Goal: Information Seeking & Learning: Learn about a topic

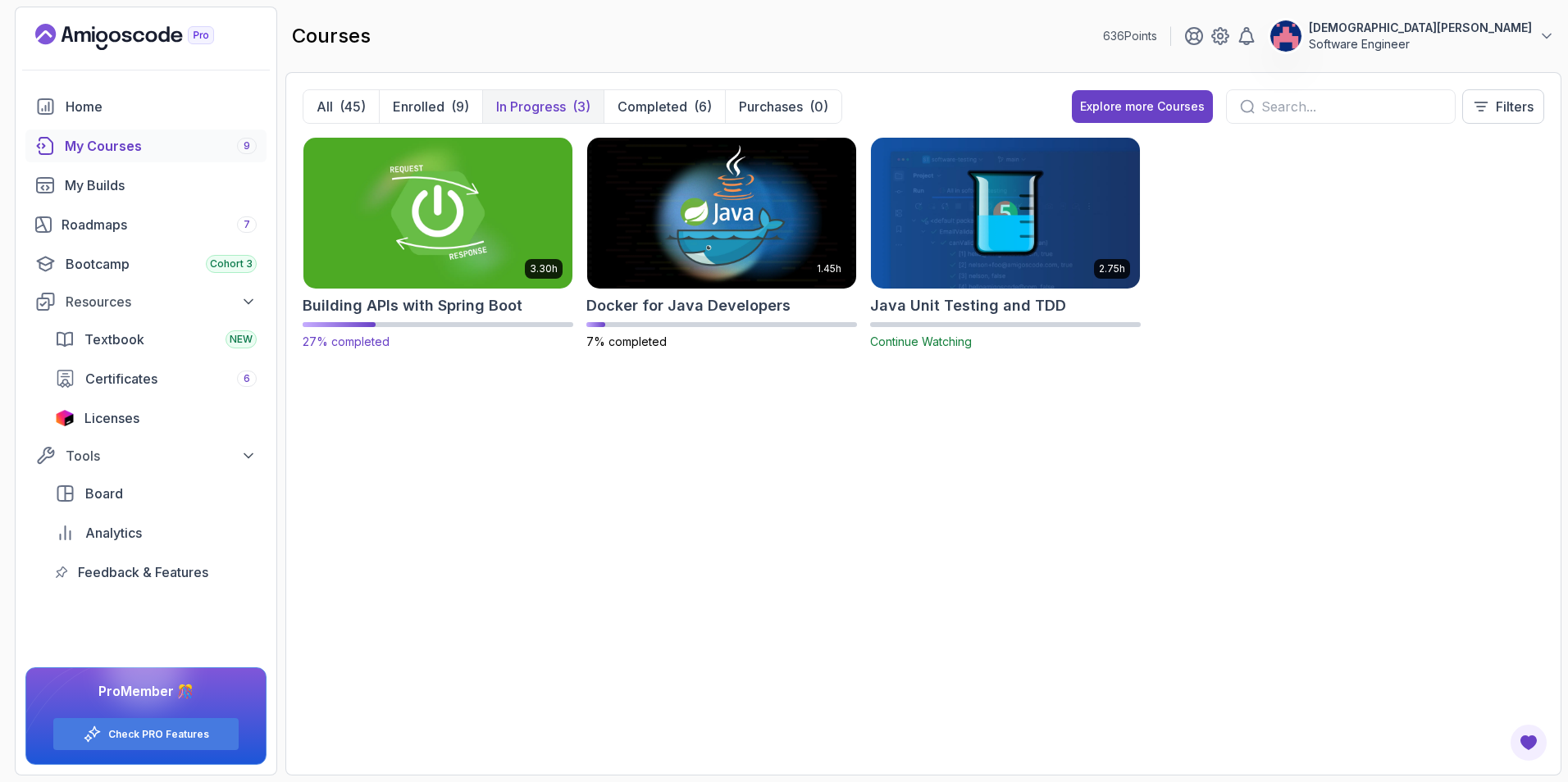
click at [477, 189] on img at bounding box center [438, 212] width 282 height 158
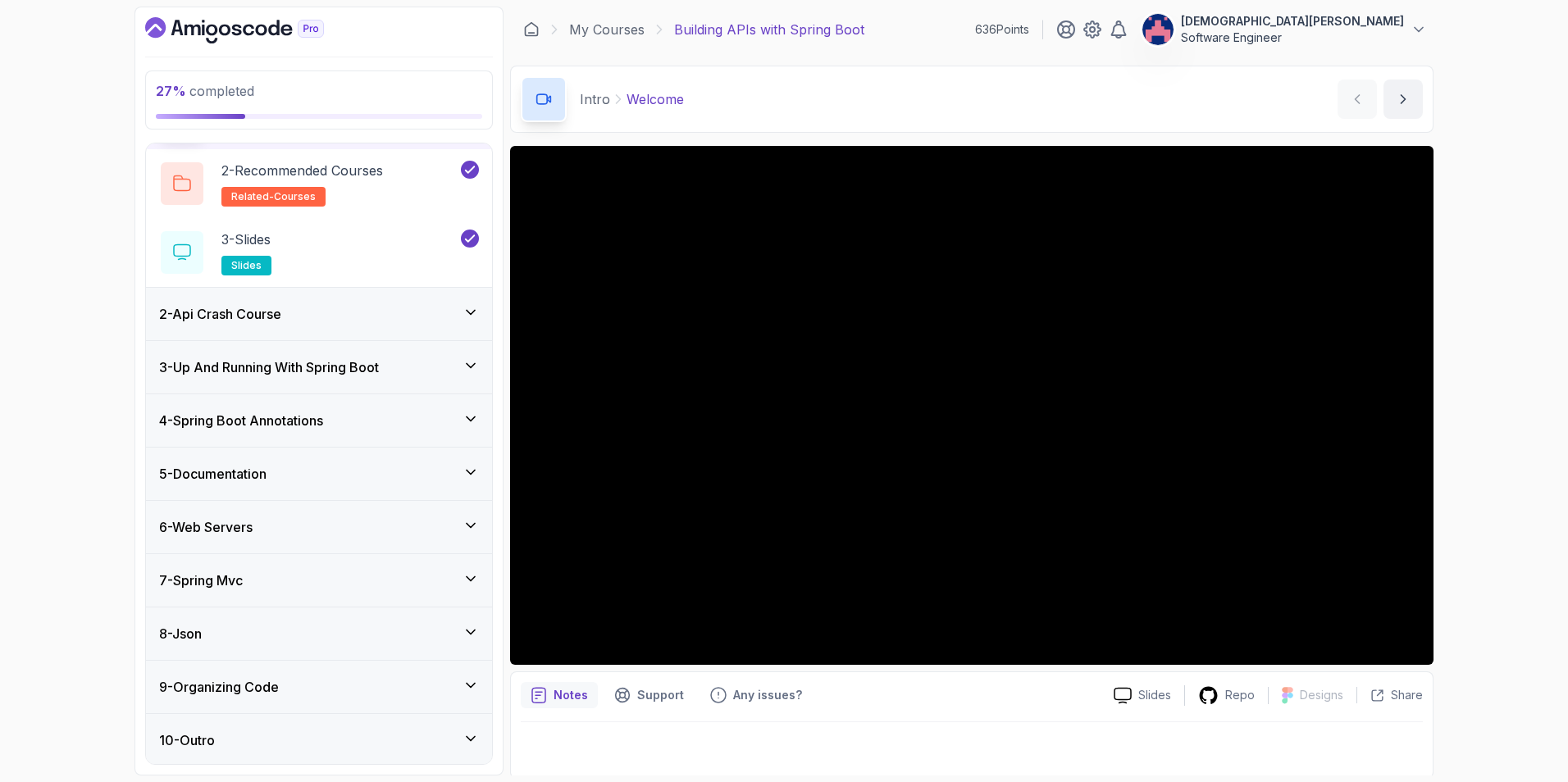
scroll to position [118, 0]
click at [420, 559] on div "7 - Spring Mvc" at bounding box center [319, 578] width 346 height 52
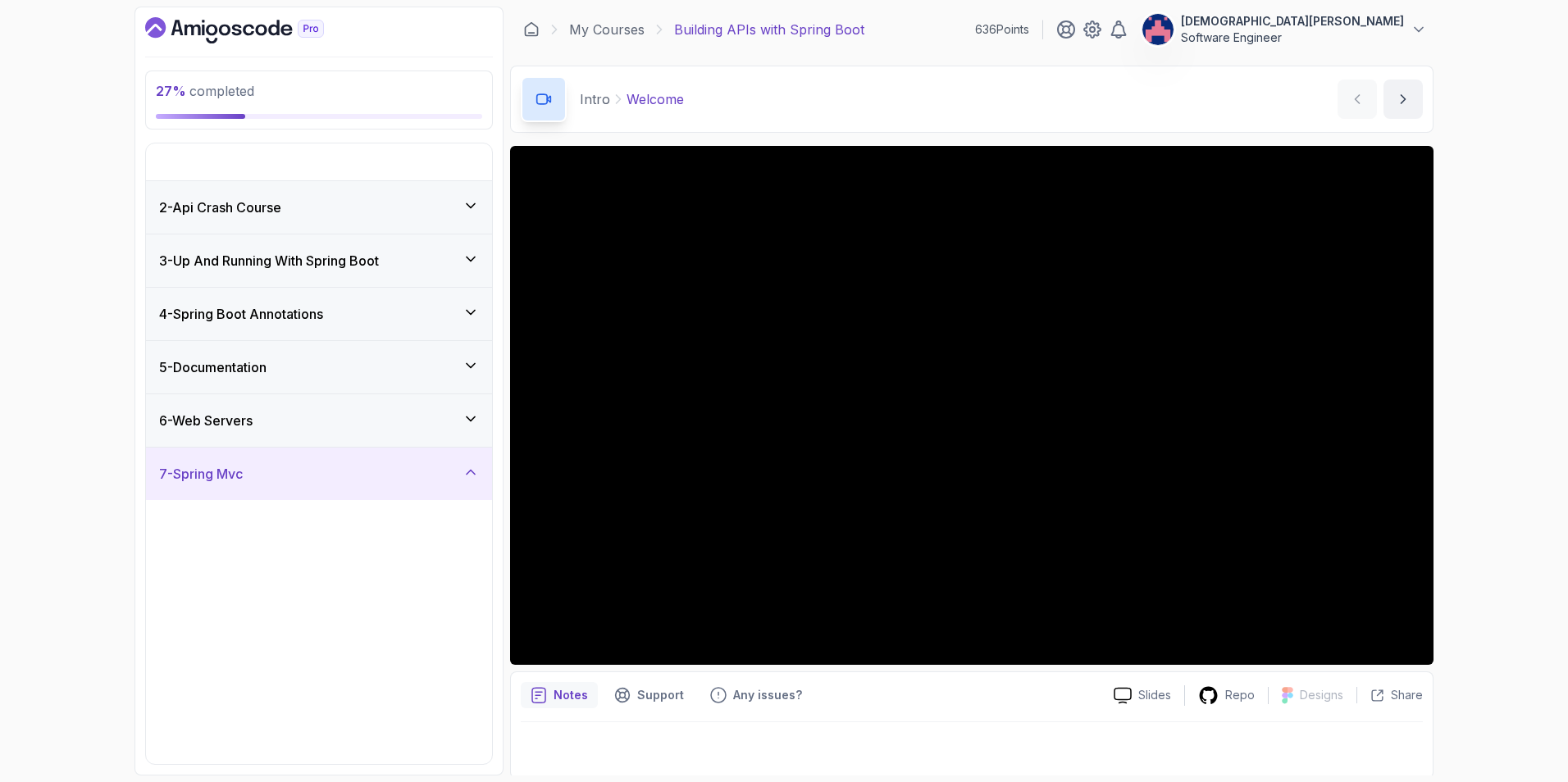
scroll to position [0, 0]
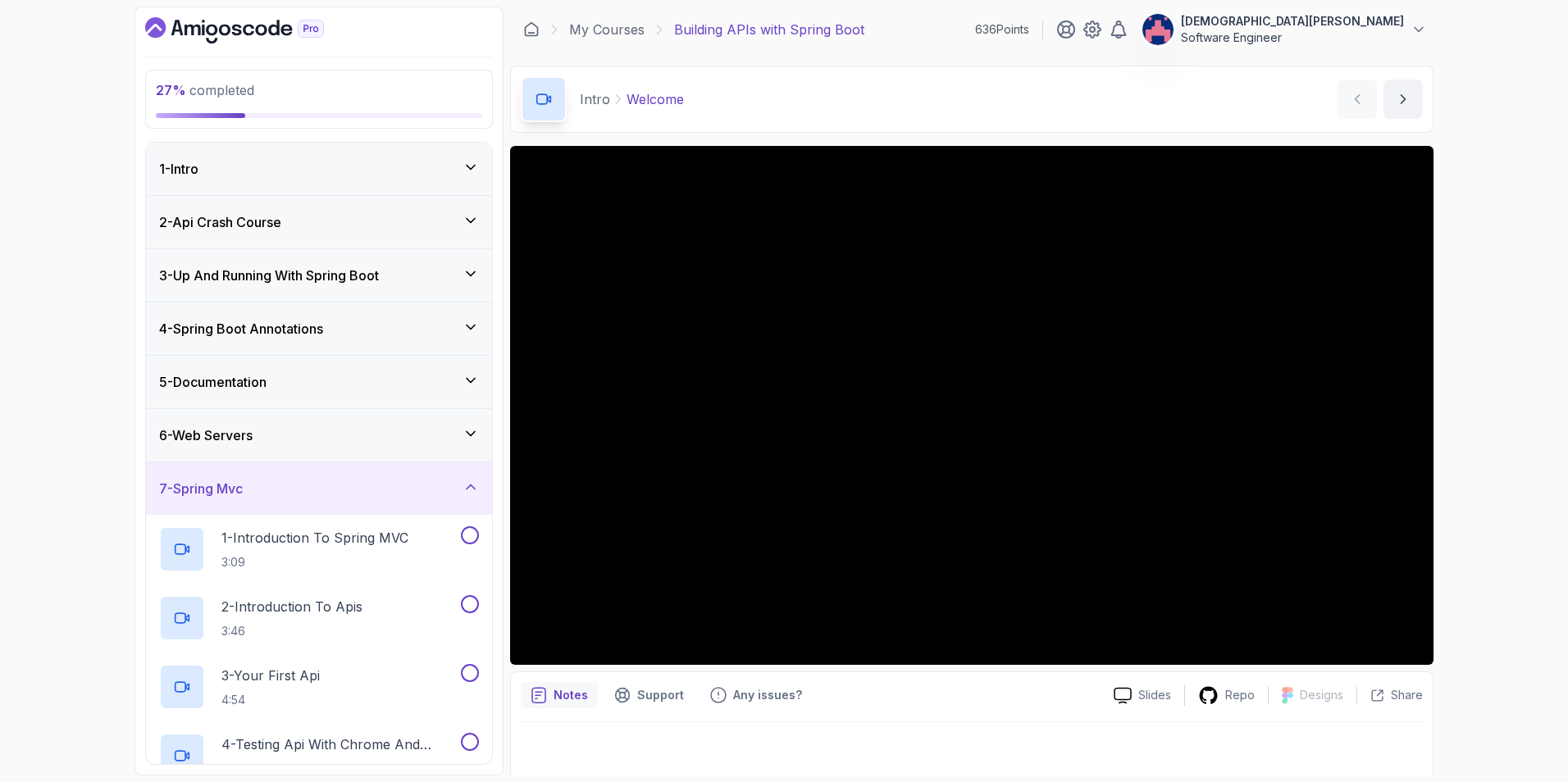
click at [419, 387] on div "5 - Documentation" at bounding box center [318, 382] width 319 height 20
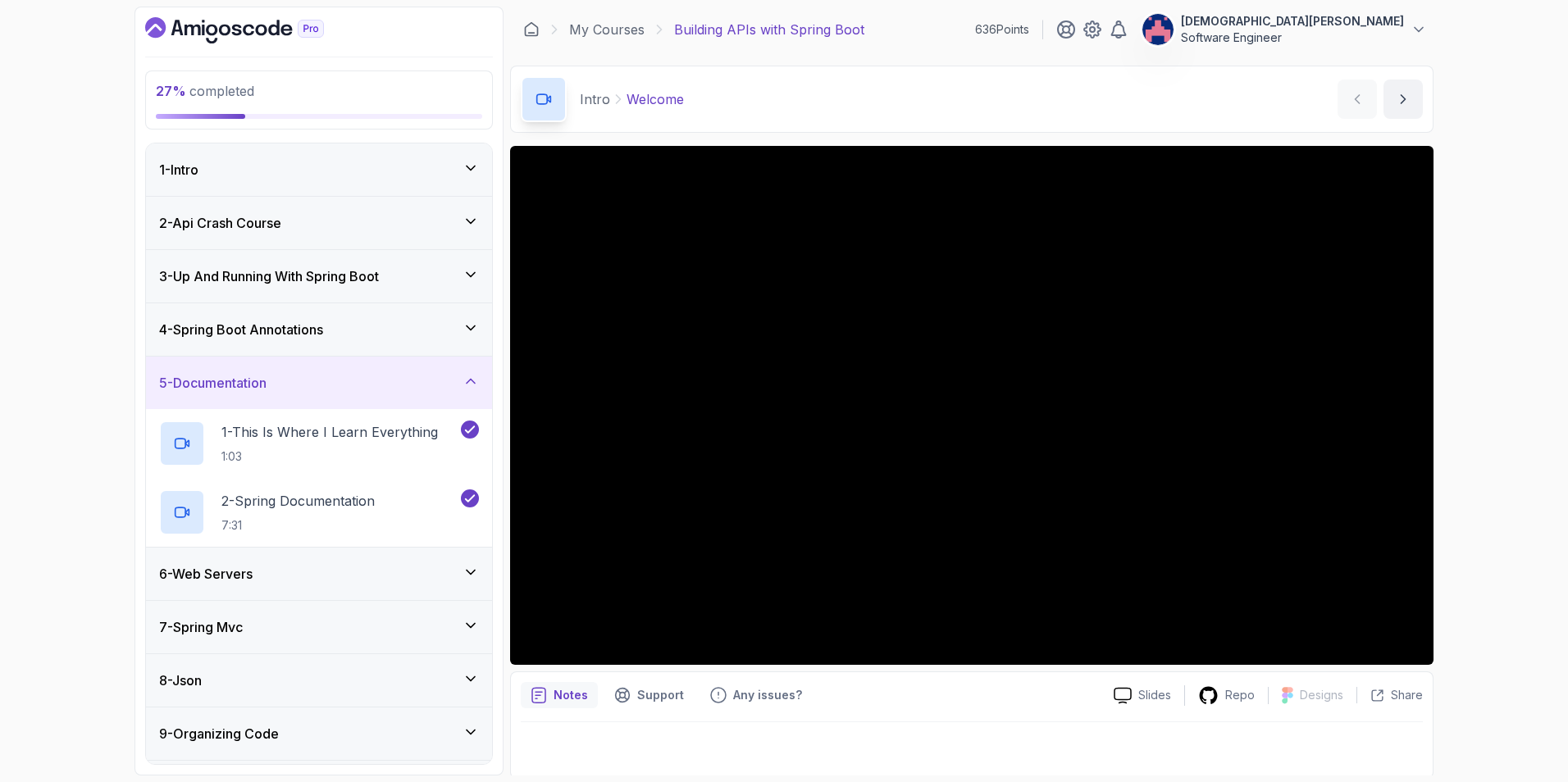
click at [424, 388] on div "5 - Documentation" at bounding box center [318, 382] width 319 height 20
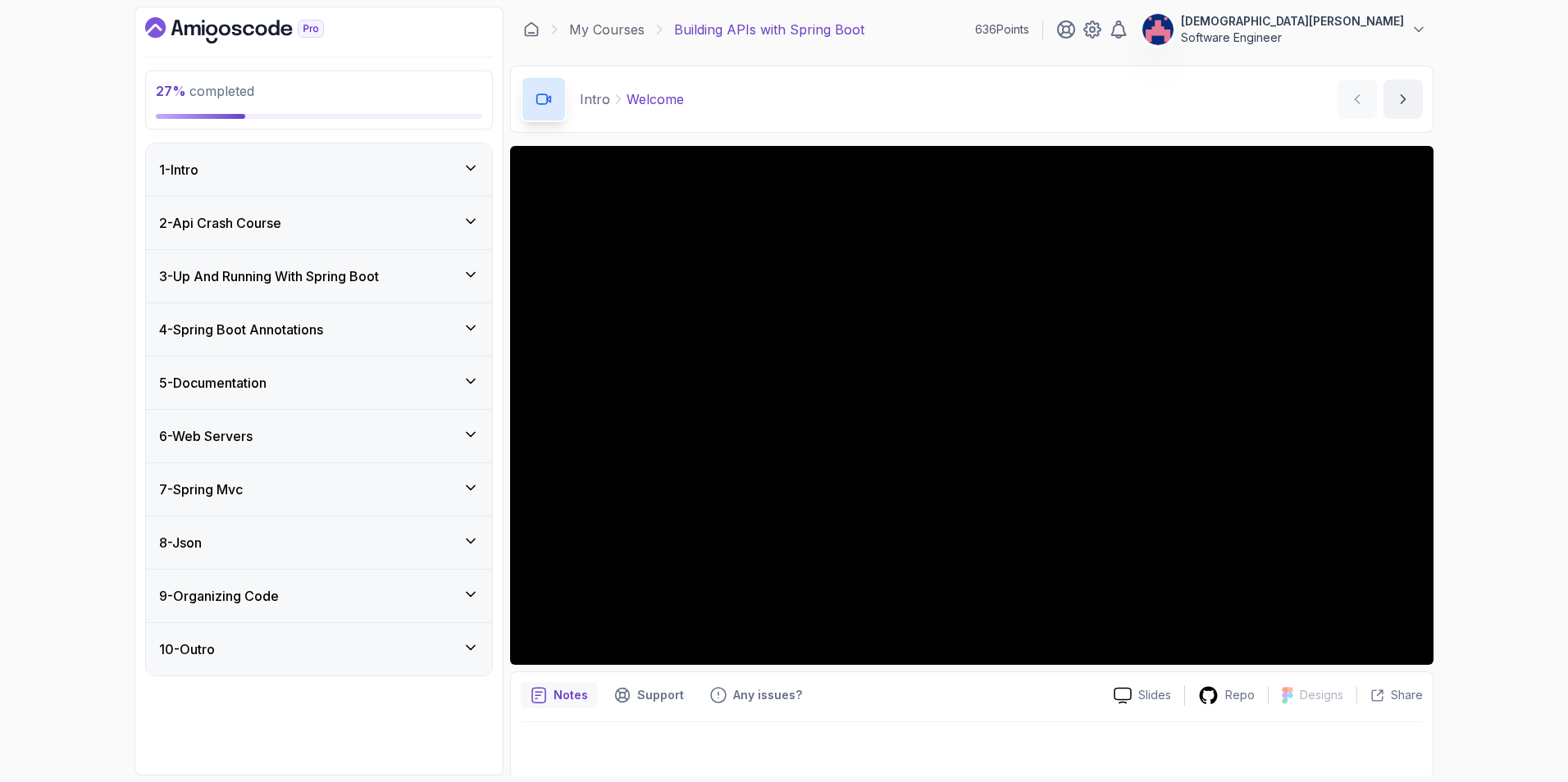
click at [429, 447] on div "6 - Web Servers" at bounding box center [319, 436] width 346 height 52
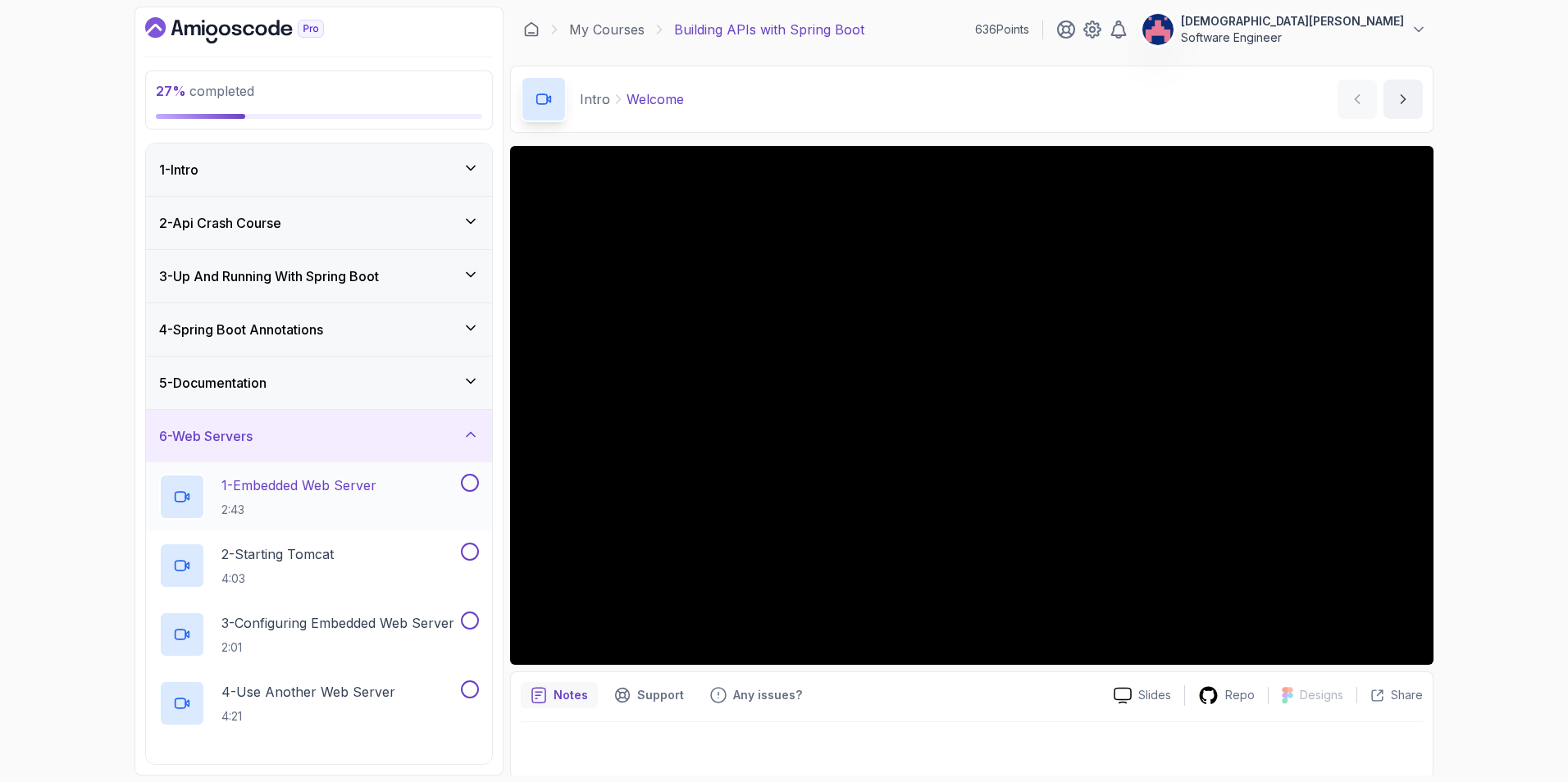
click at [398, 483] on div "1 - Embedded Web Server 2:43" at bounding box center [308, 496] width 299 height 46
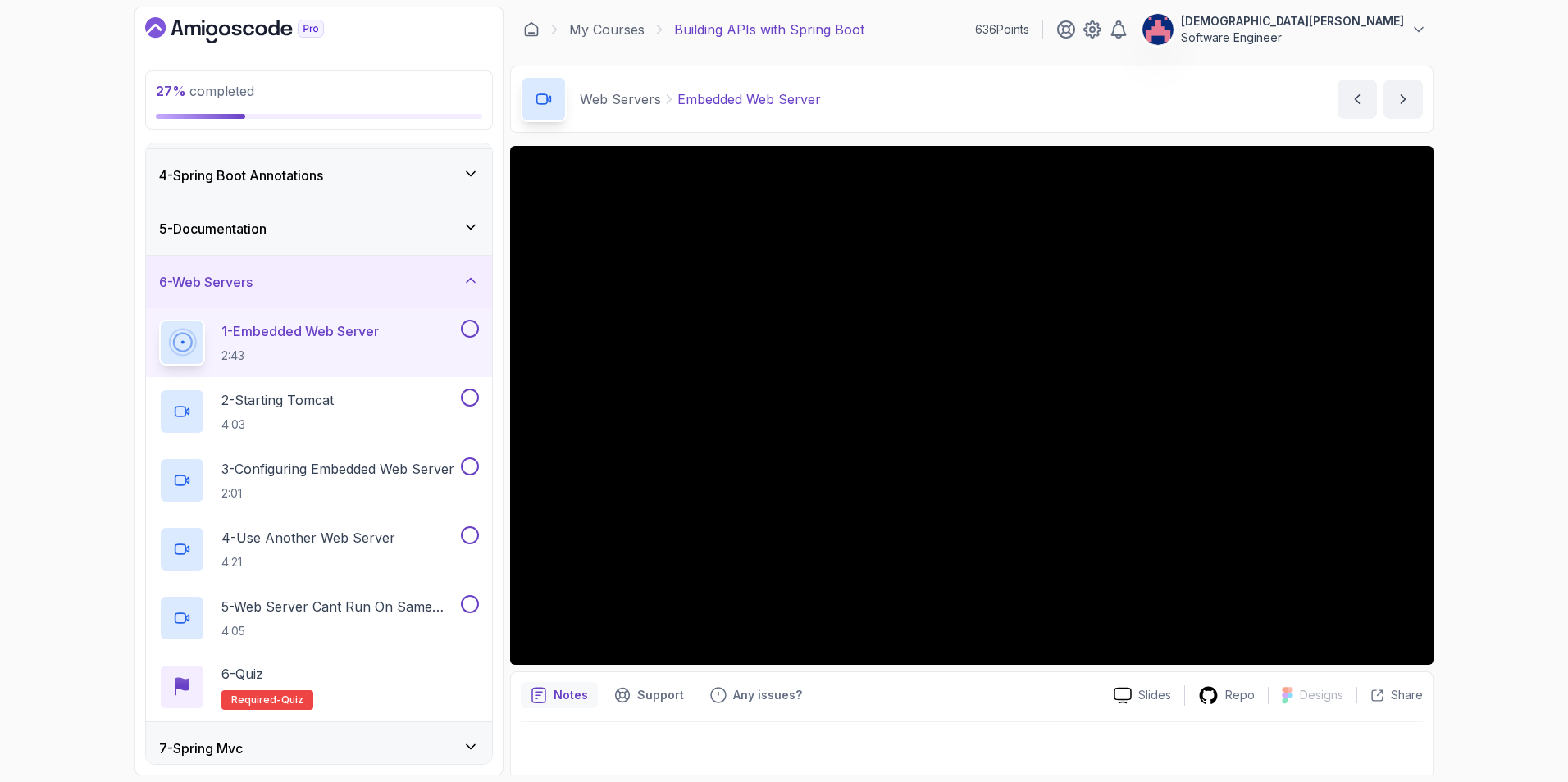
scroll to position [164, 0]
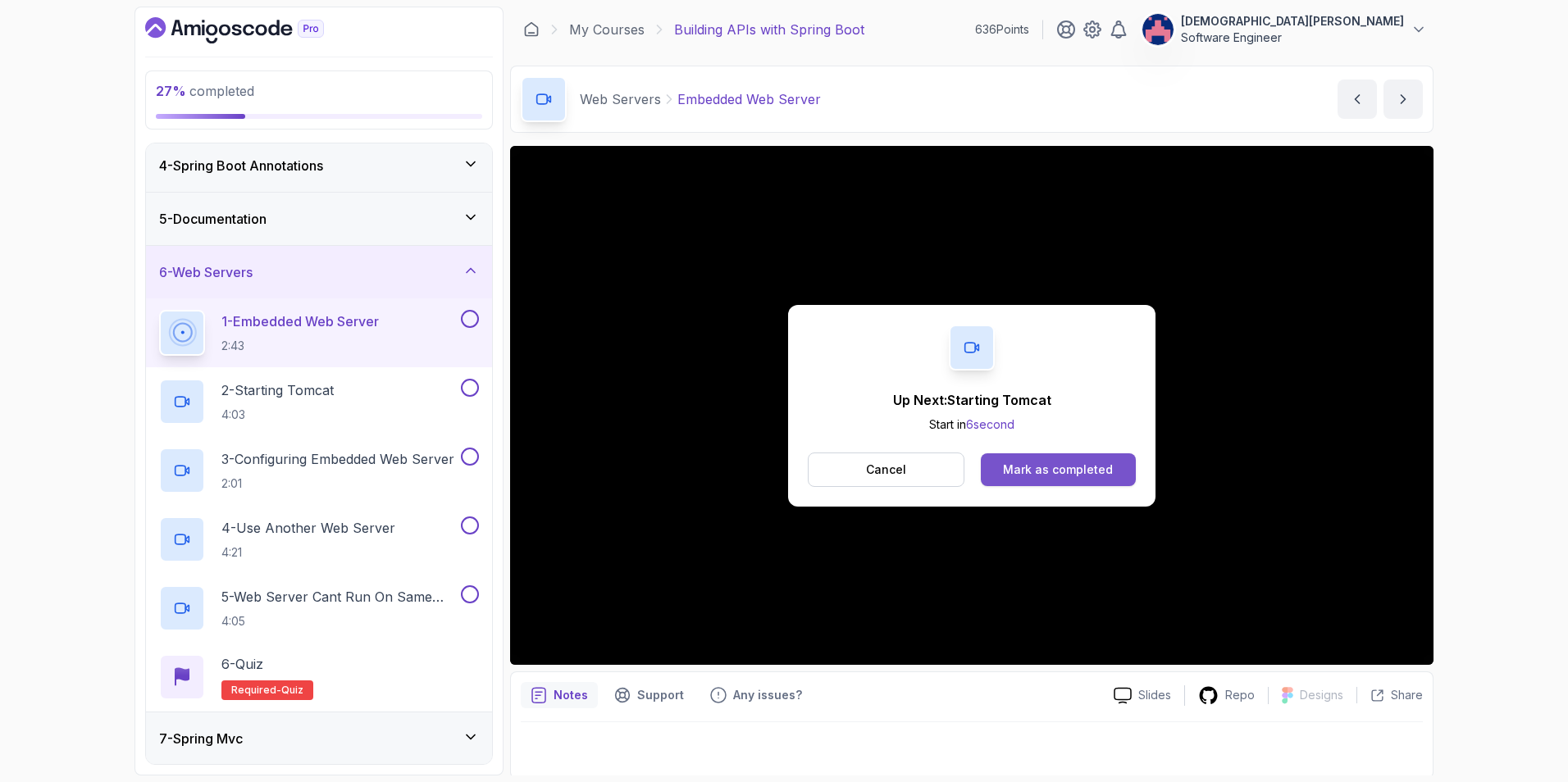
click at [1076, 469] on div "Mark as completed" at bounding box center [1057, 470] width 110 height 16
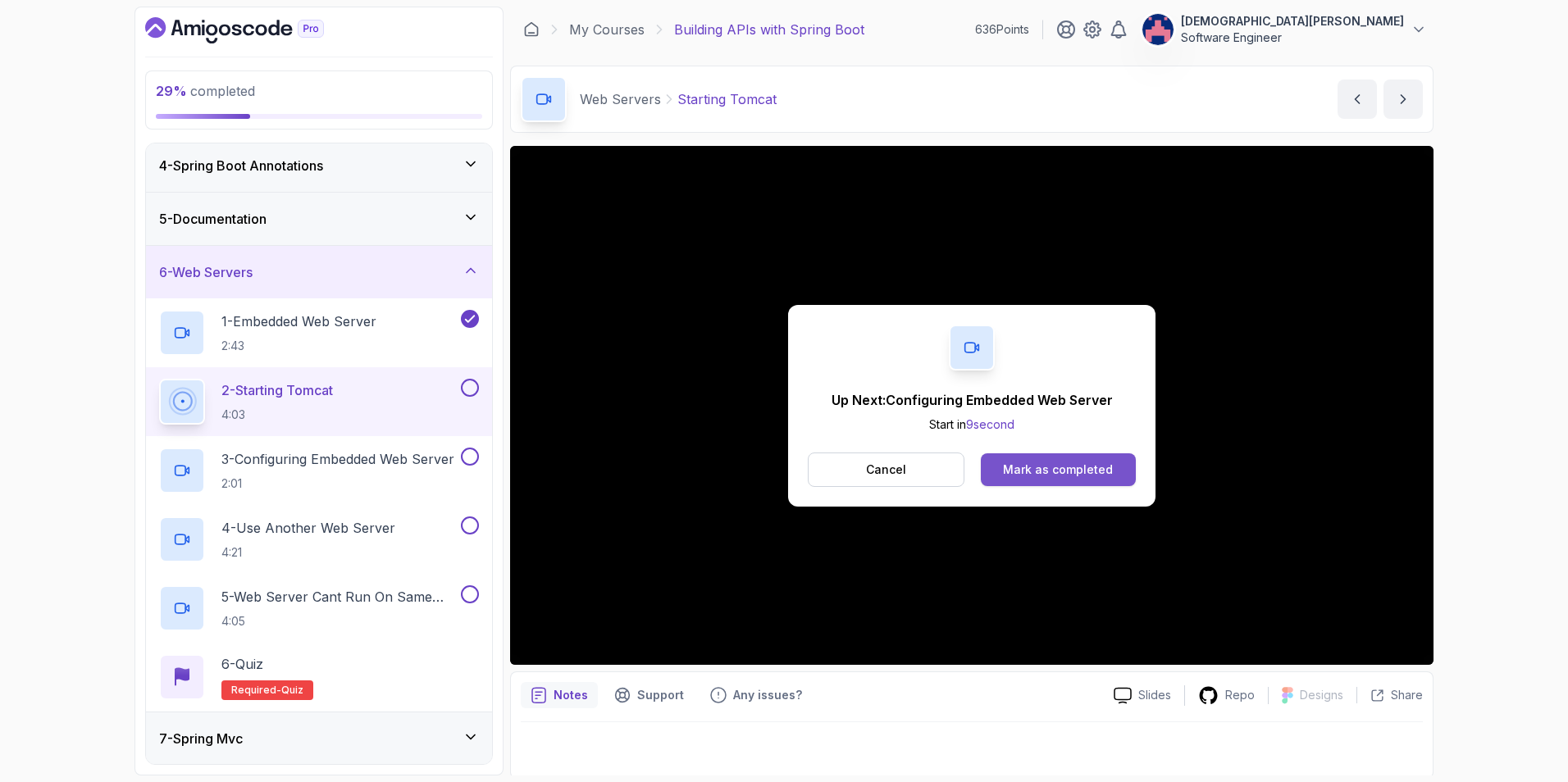
click at [1075, 463] on div "Mark as completed" at bounding box center [1057, 470] width 110 height 16
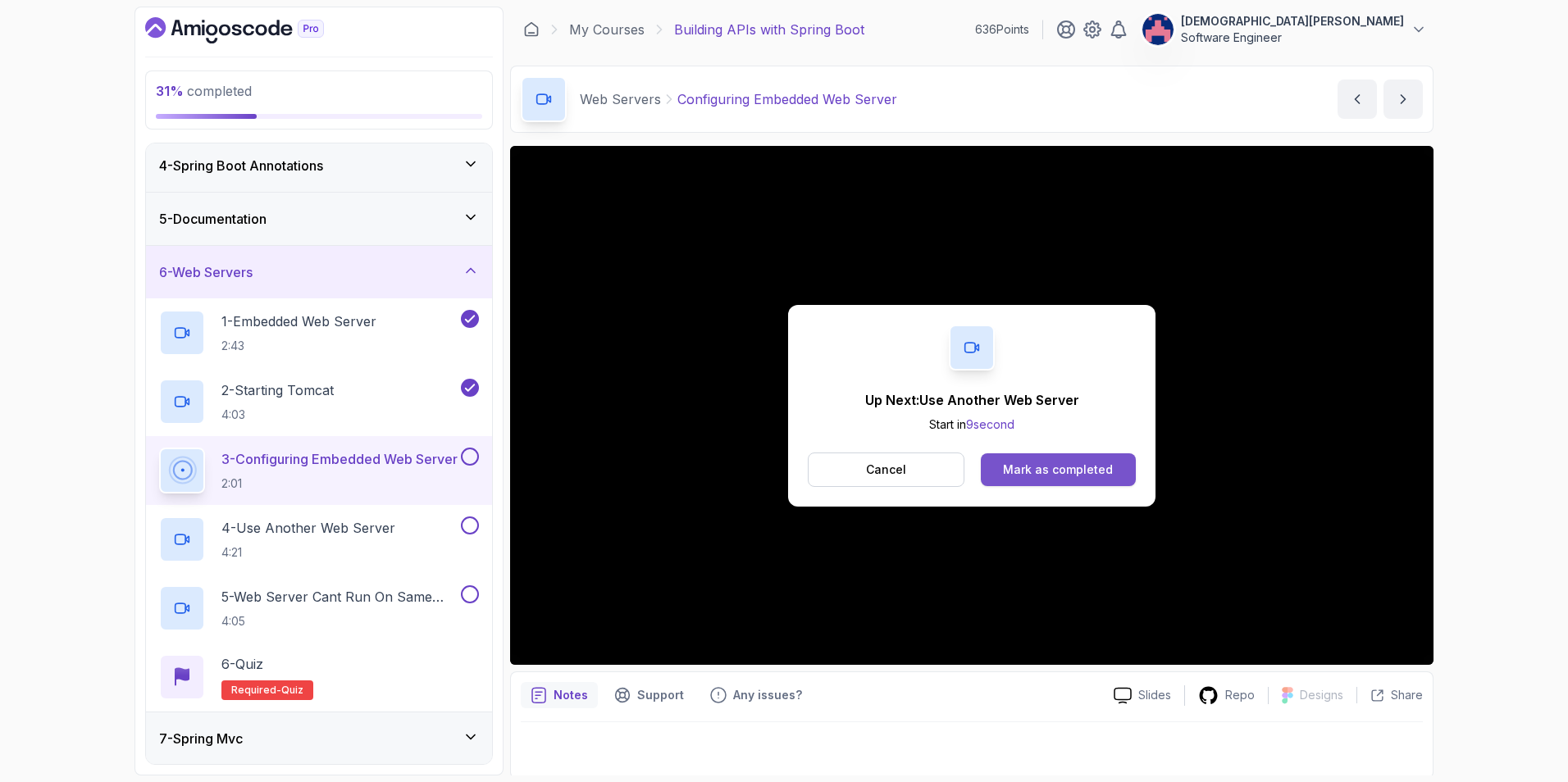
click at [1038, 456] on button "Mark as completed" at bounding box center [1058, 470] width 155 height 32
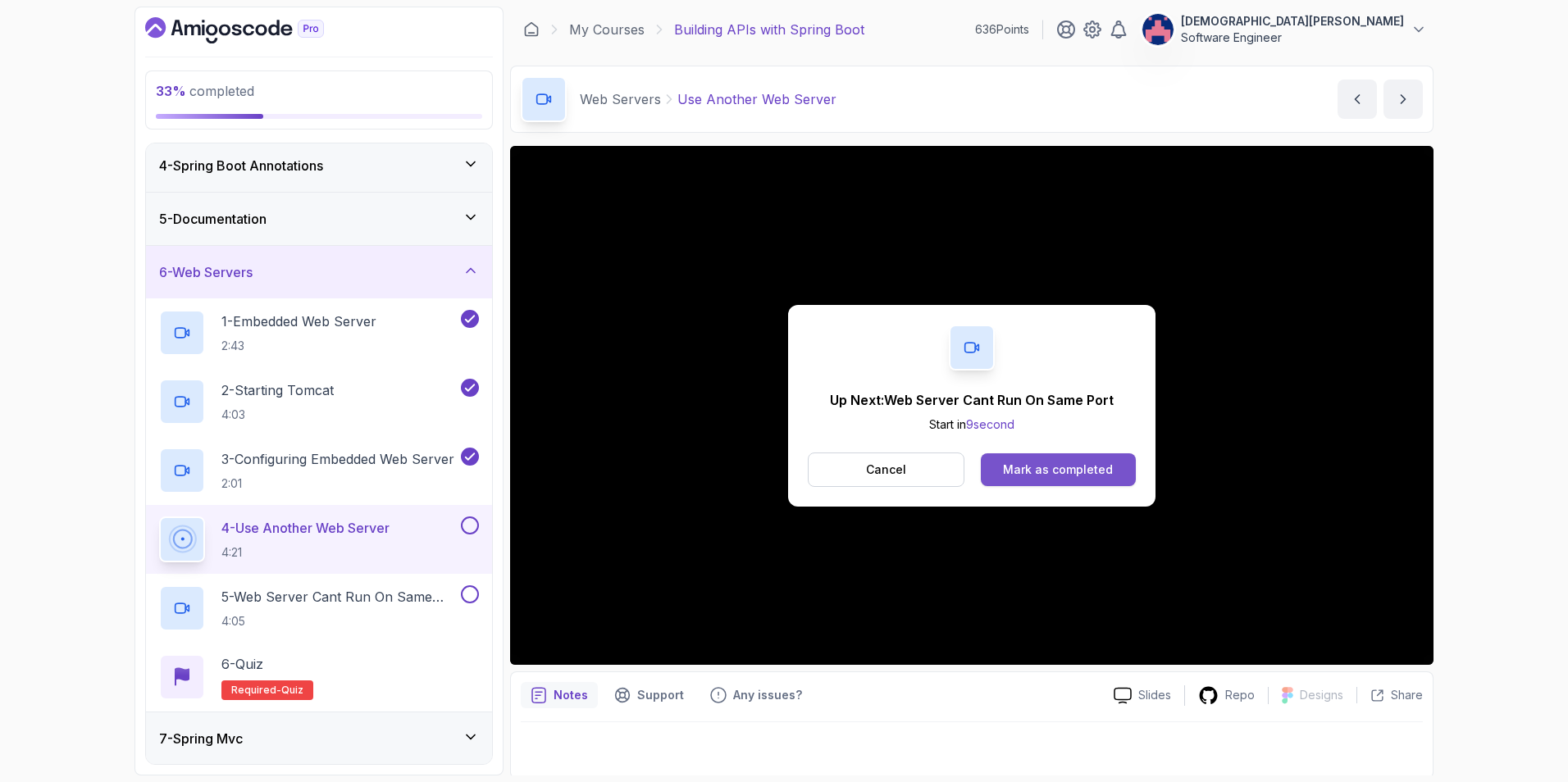
click at [1092, 473] on div "Mark as completed" at bounding box center [1057, 470] width 110 height 16
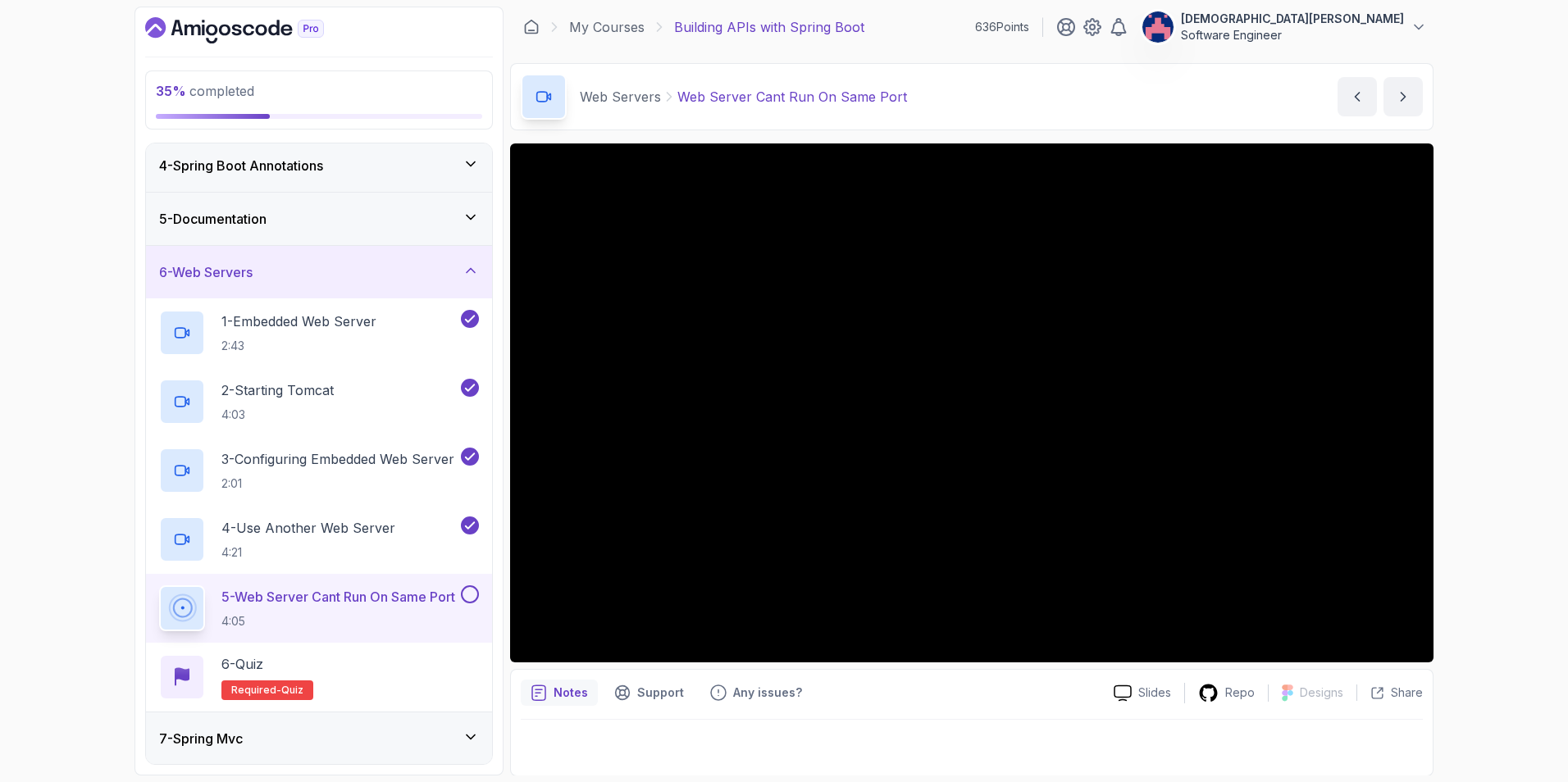
scroll to position [4, 0]
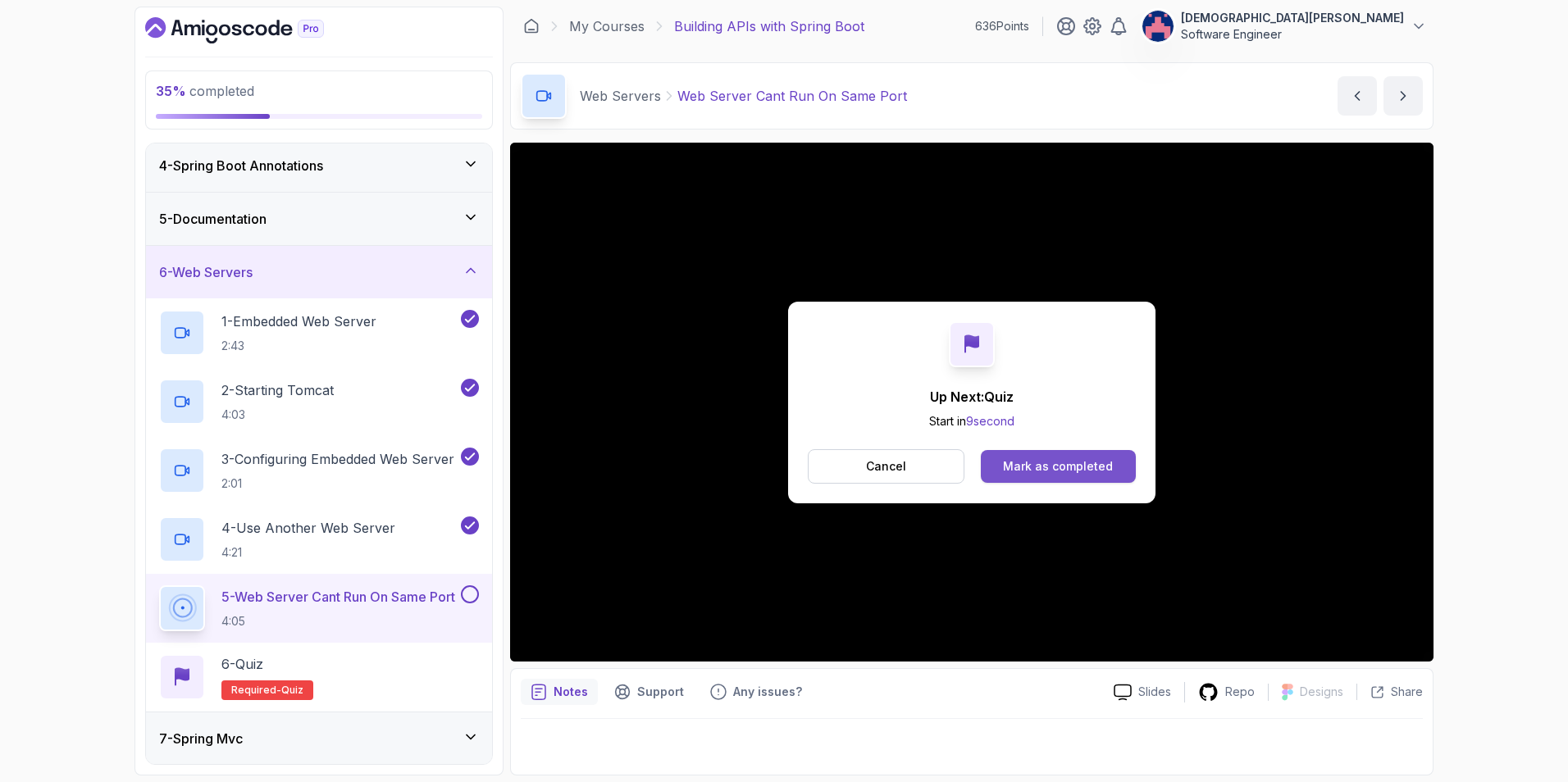
click at [1052, 463] on div "Mark as completed" at bounding box center [1057, 466] width 110 height 16
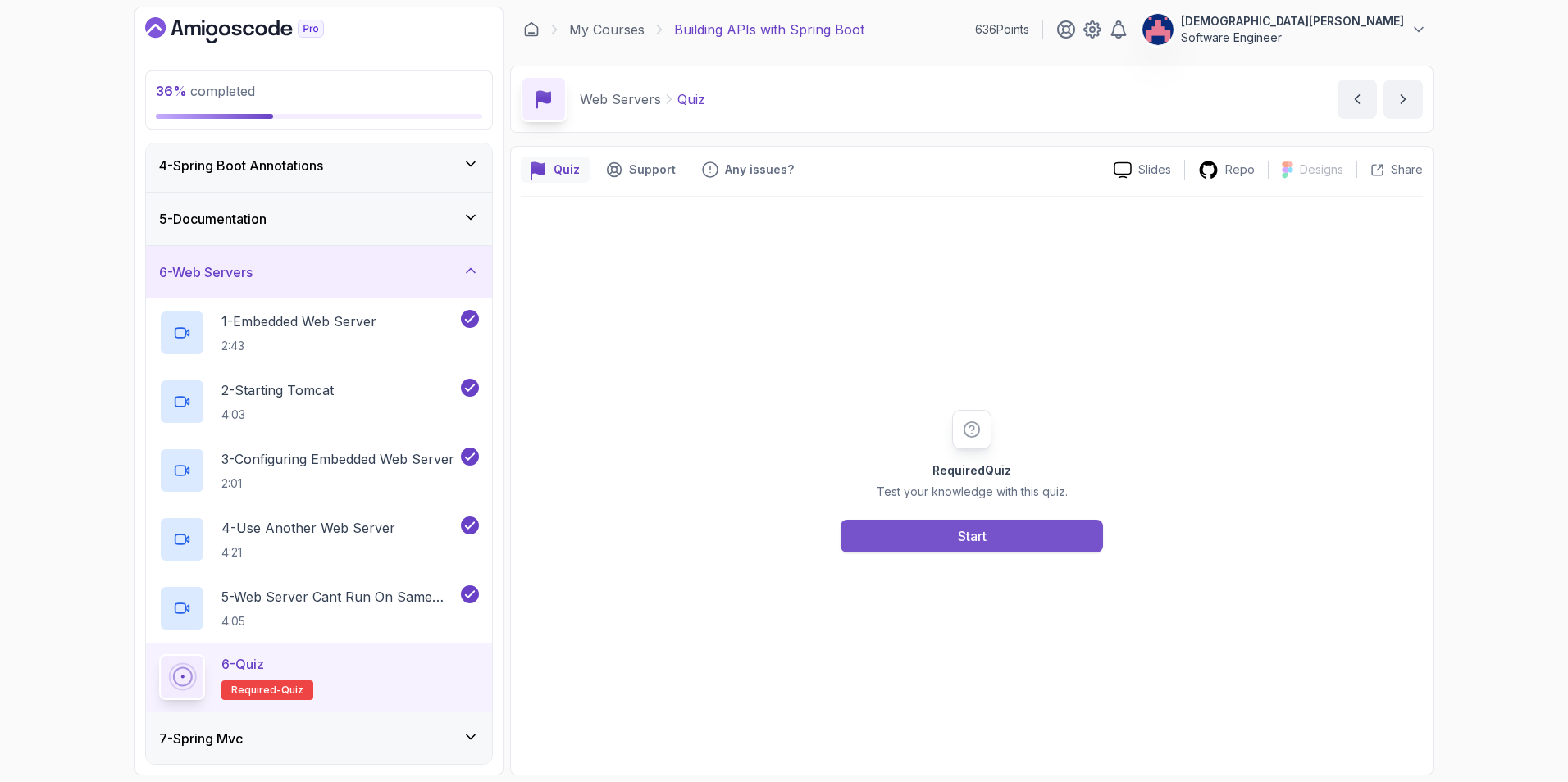
click at [961, 537] on div "Start" at bounding box center [972, 536] width 29 height 20
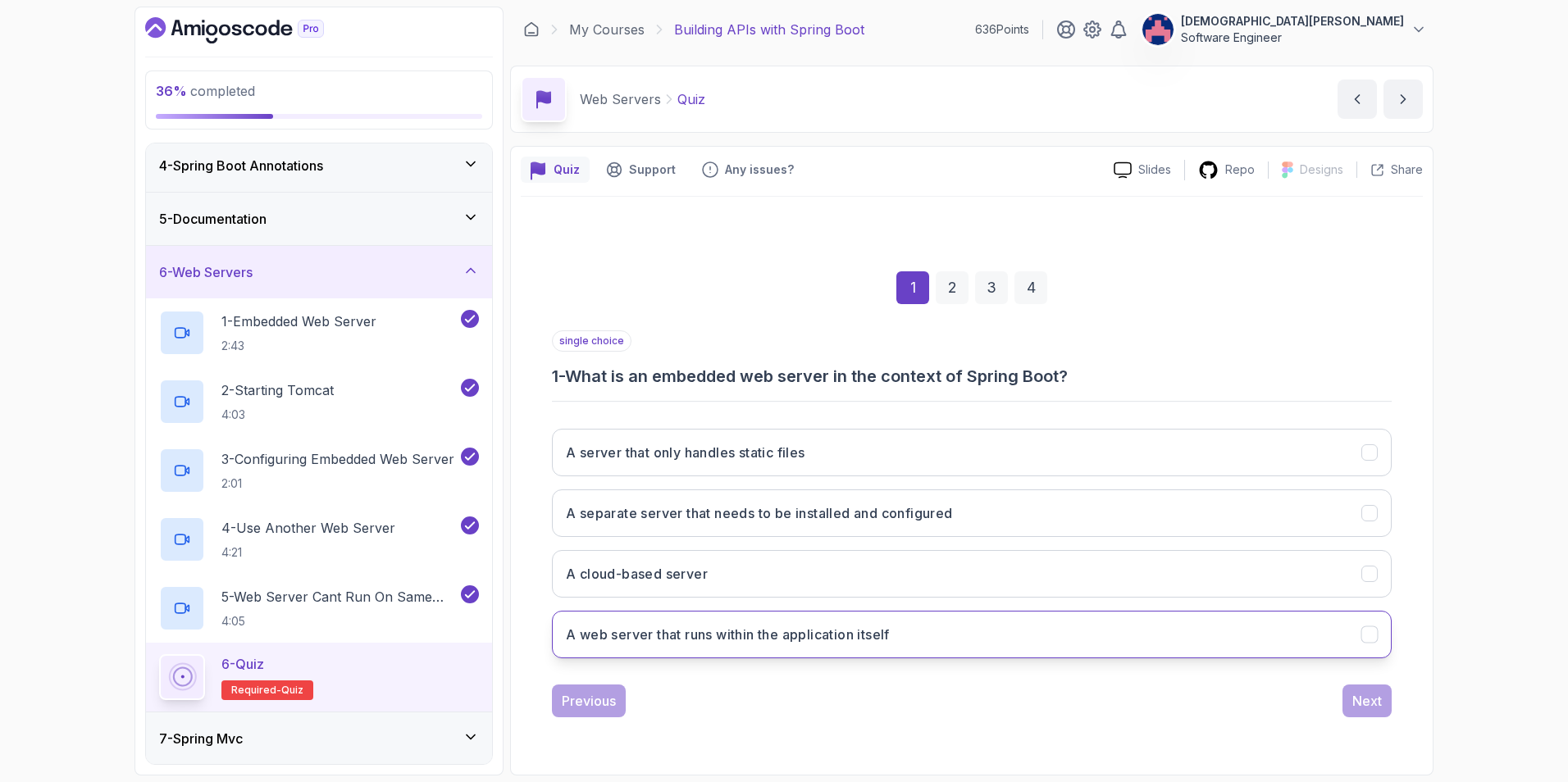
click at [935, 637] on button "A web server that runs within the application itself" at bounding box center [972, 634] width 840 height 48
click at [1359, 696] on div "Next" at bounding box center [1367, 701] width 30 height 20
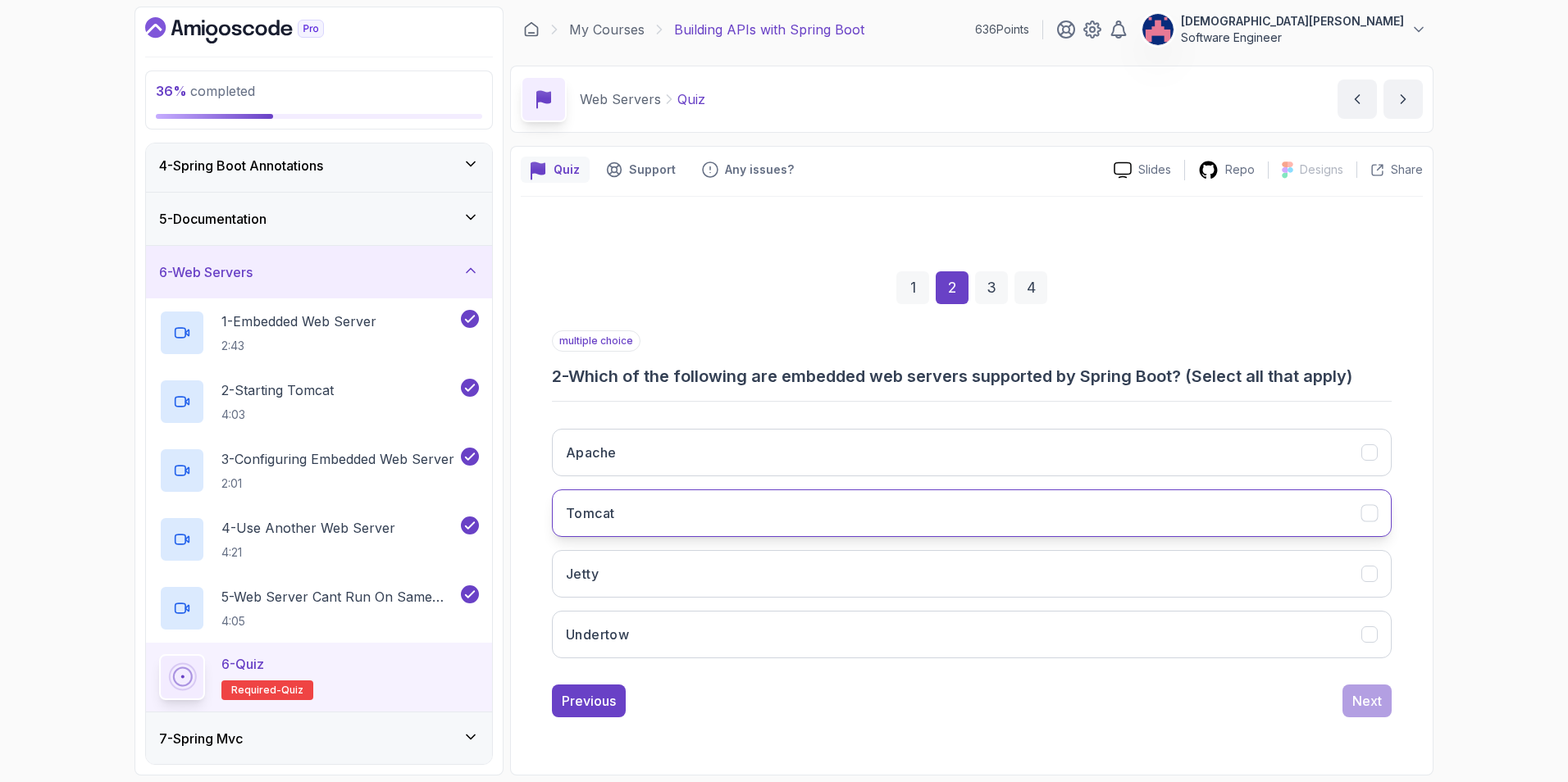
click at [900, 511] on button "Tomcat" at bounding box center [972, 513] width 840 height 48
click at [890, 569] on button "Jetty" at bounding box center [972, 574] width 840 height 48
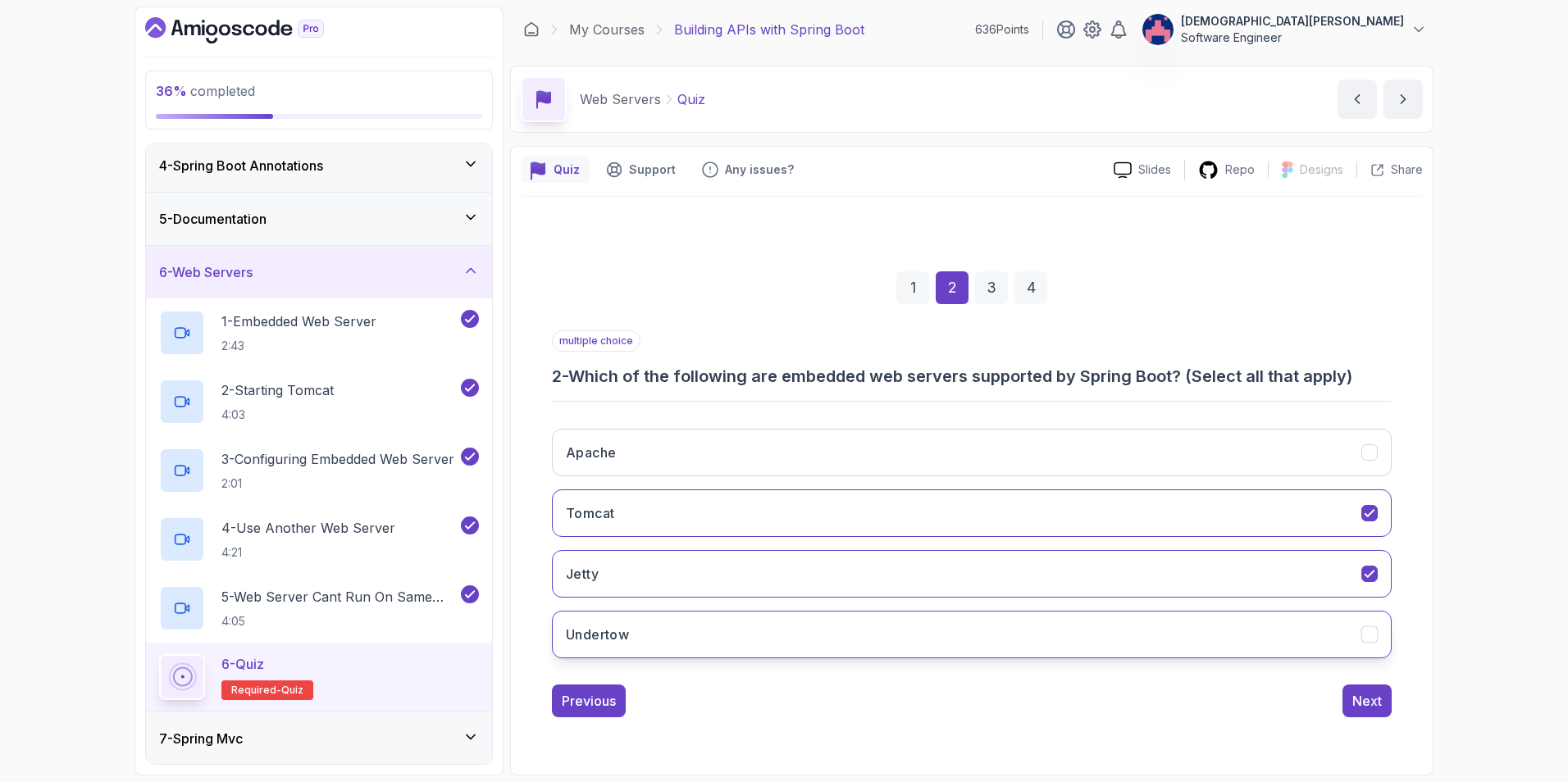
click at [881, 624] on button "Undertow" at bounding box center [972, 634] width 840 height 48
click at [1358, 703] on div "Next" at bounding box center [1367, 701] width 30 height 20
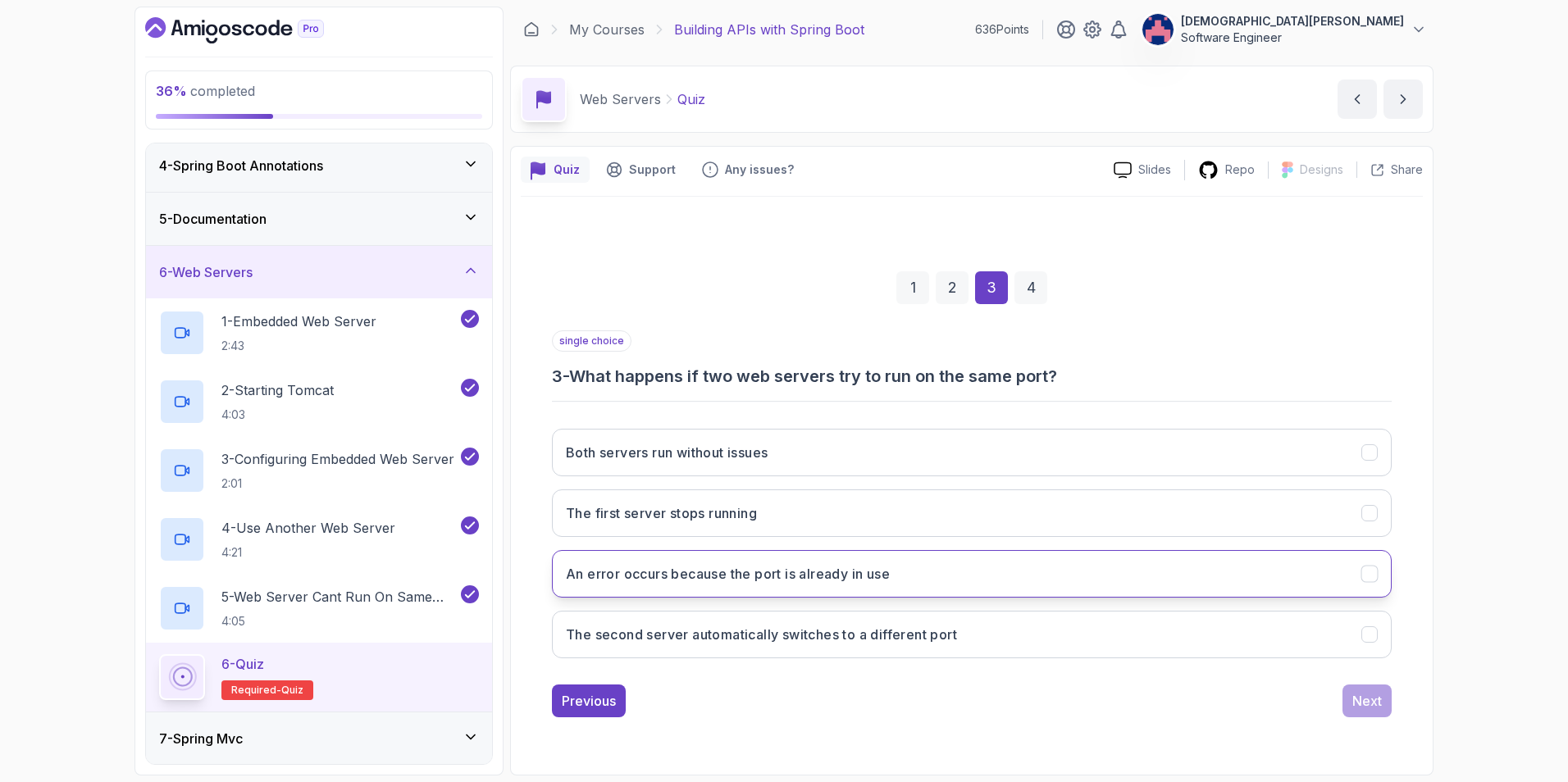
click at [950, 587] on button "An error occurs because the port is already in use" at bounding box center [972, 574] width 840 height 48
click at [1351, 701] on button "Next" at bounding box center [1367, 701] width 50 height 32
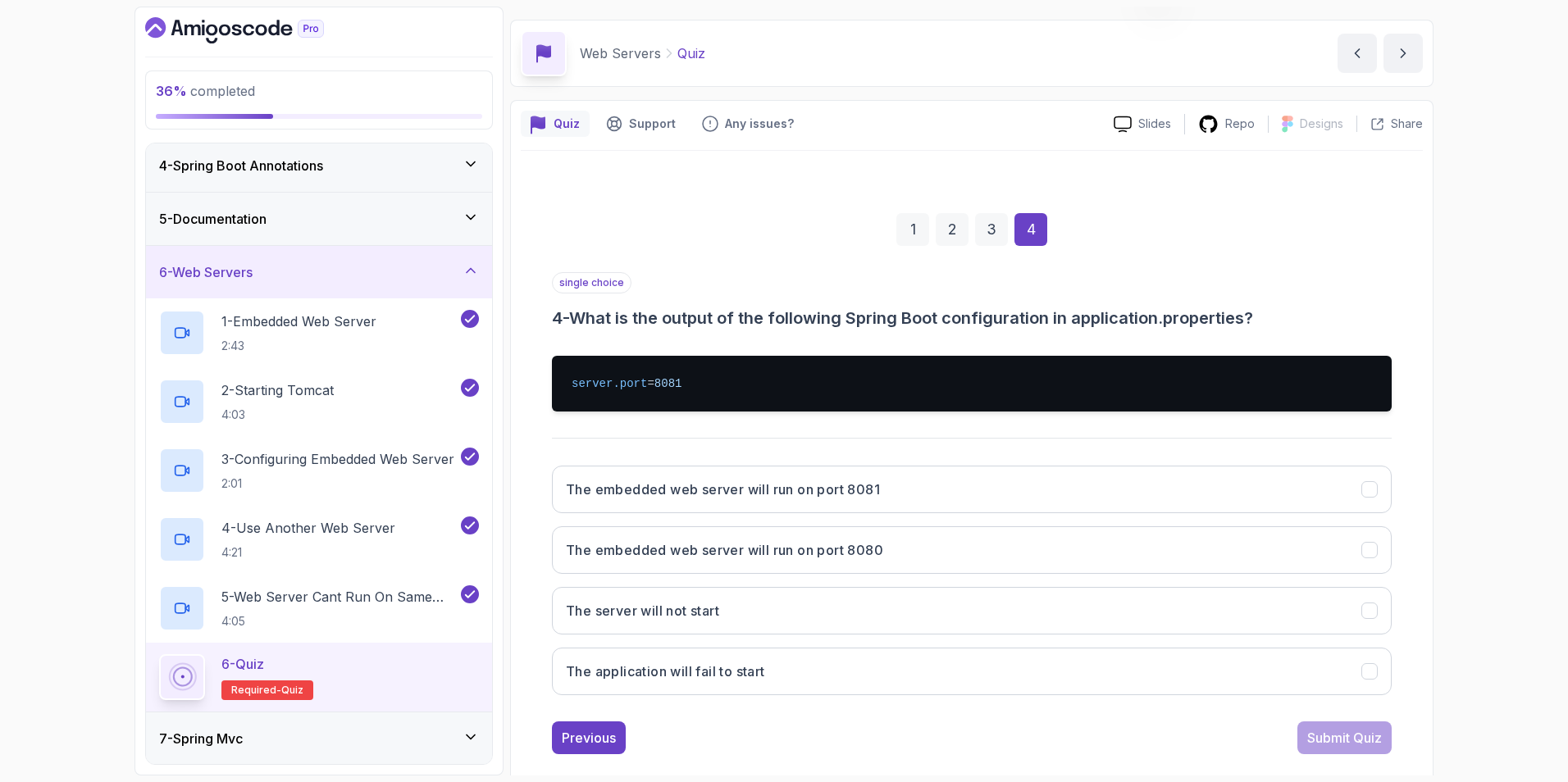
scroll to position [71, 0]
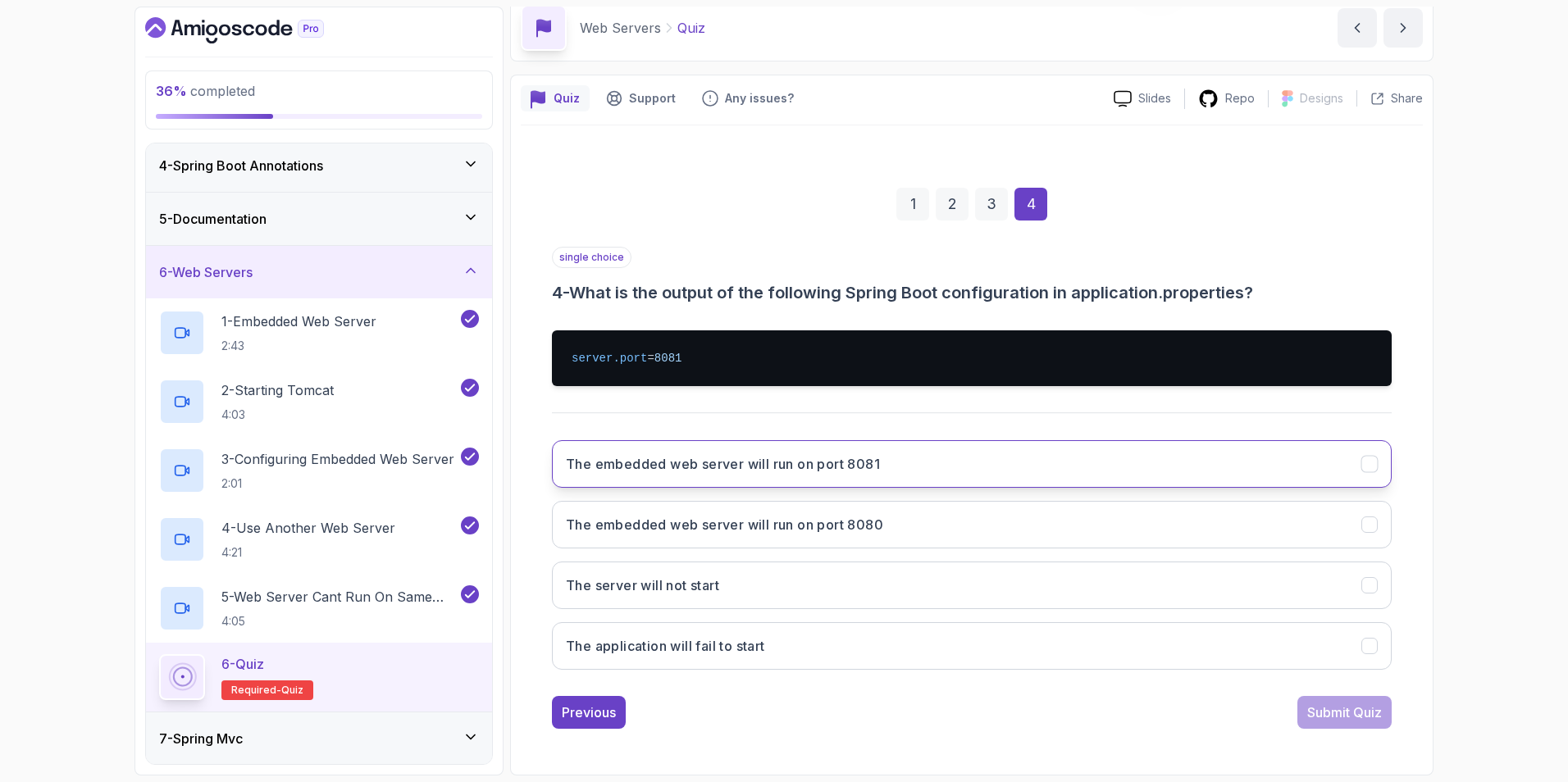
click at [849, 465] on h3 "The embedded web server will run on port 8081" at bounding box center [723, 464] width 314 height 20
click at [1323, 703] on div "Submit Quiz" at bounding box center [1344, 713] width 75 height 20
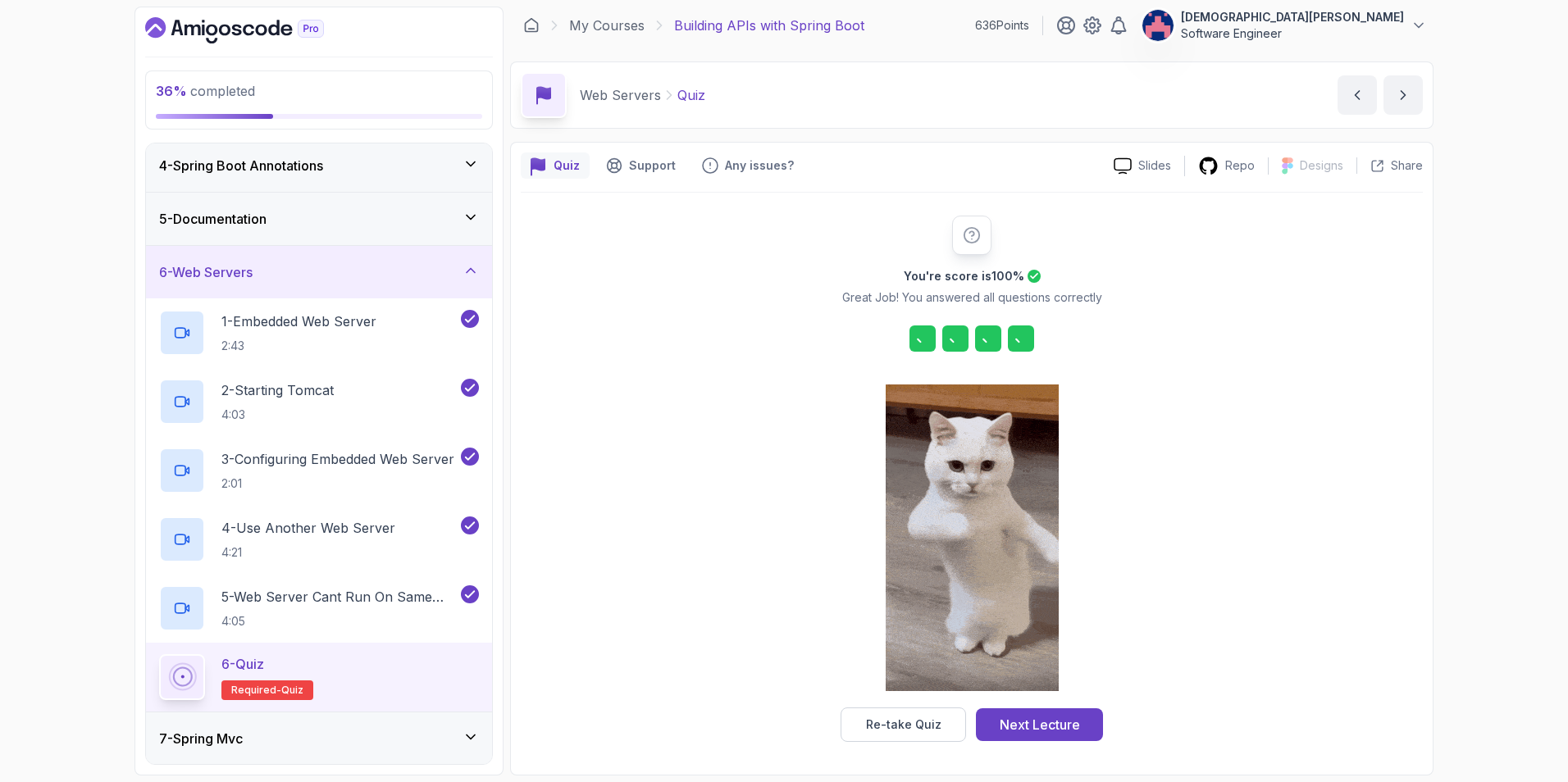
scroll to position [5, 0]
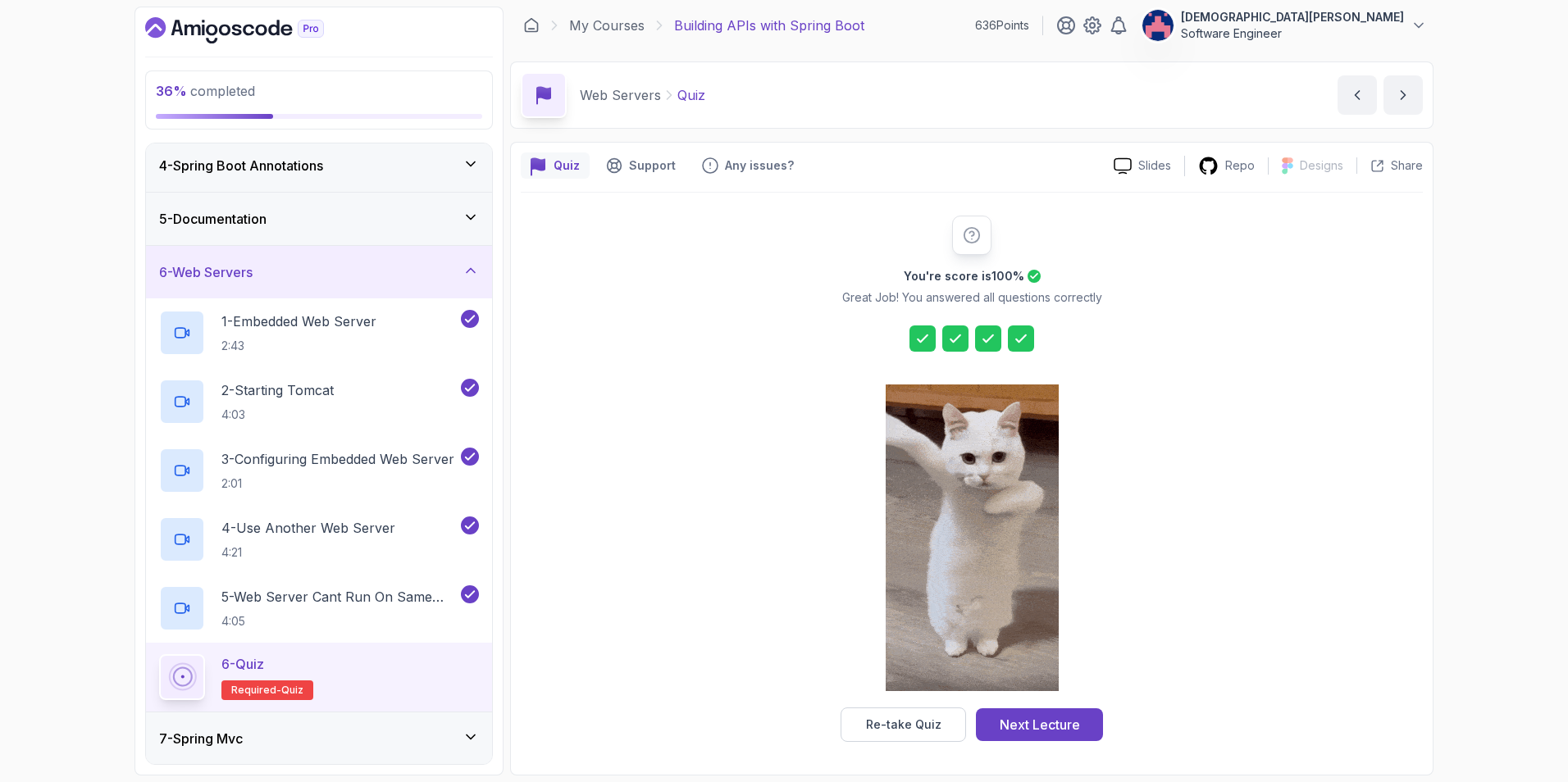
click at [449, 267] on div "6 - Web Servers" at bounding box center [318, 272] width 319 height 20
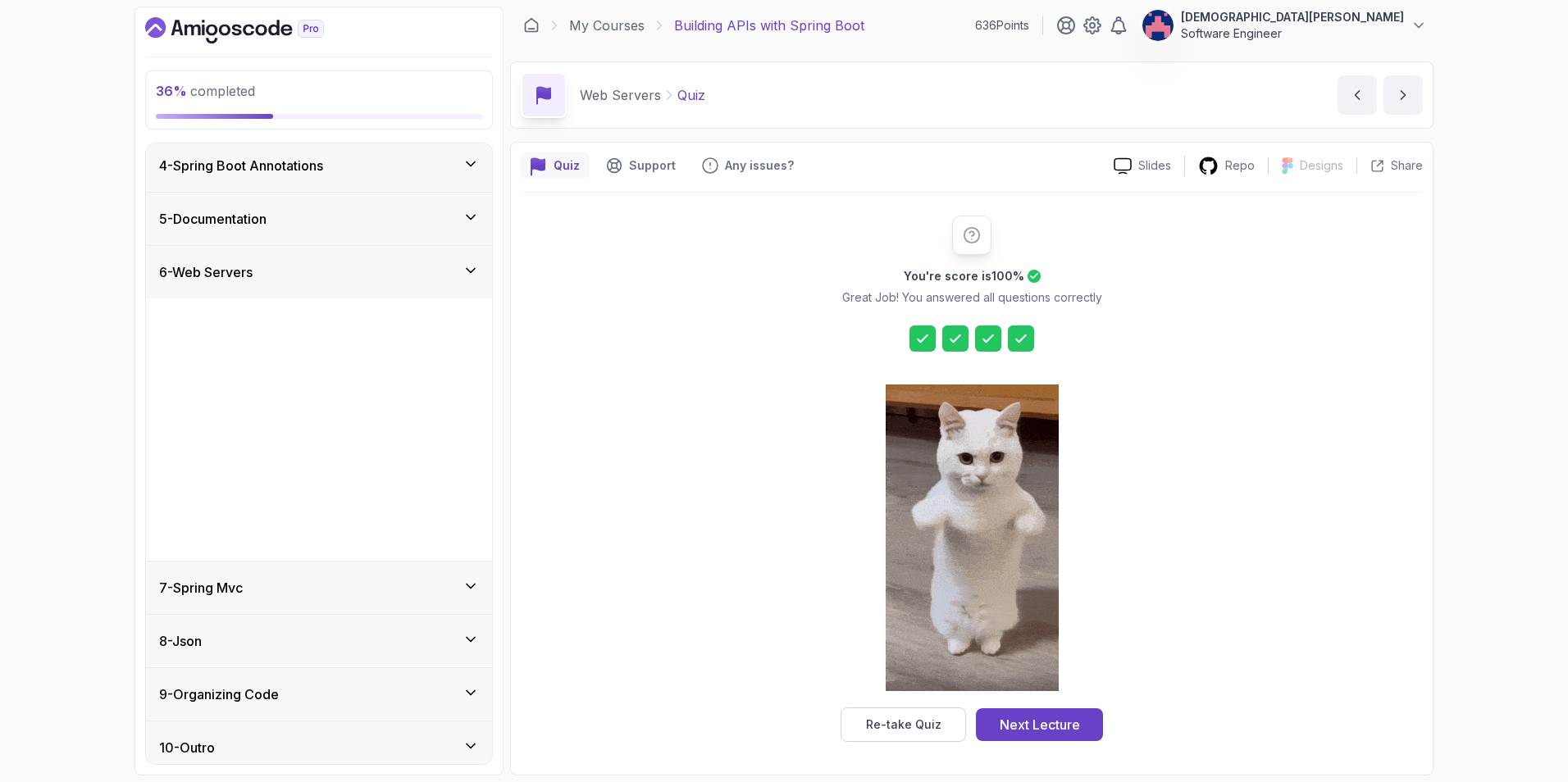
scroll to position [0, 0]
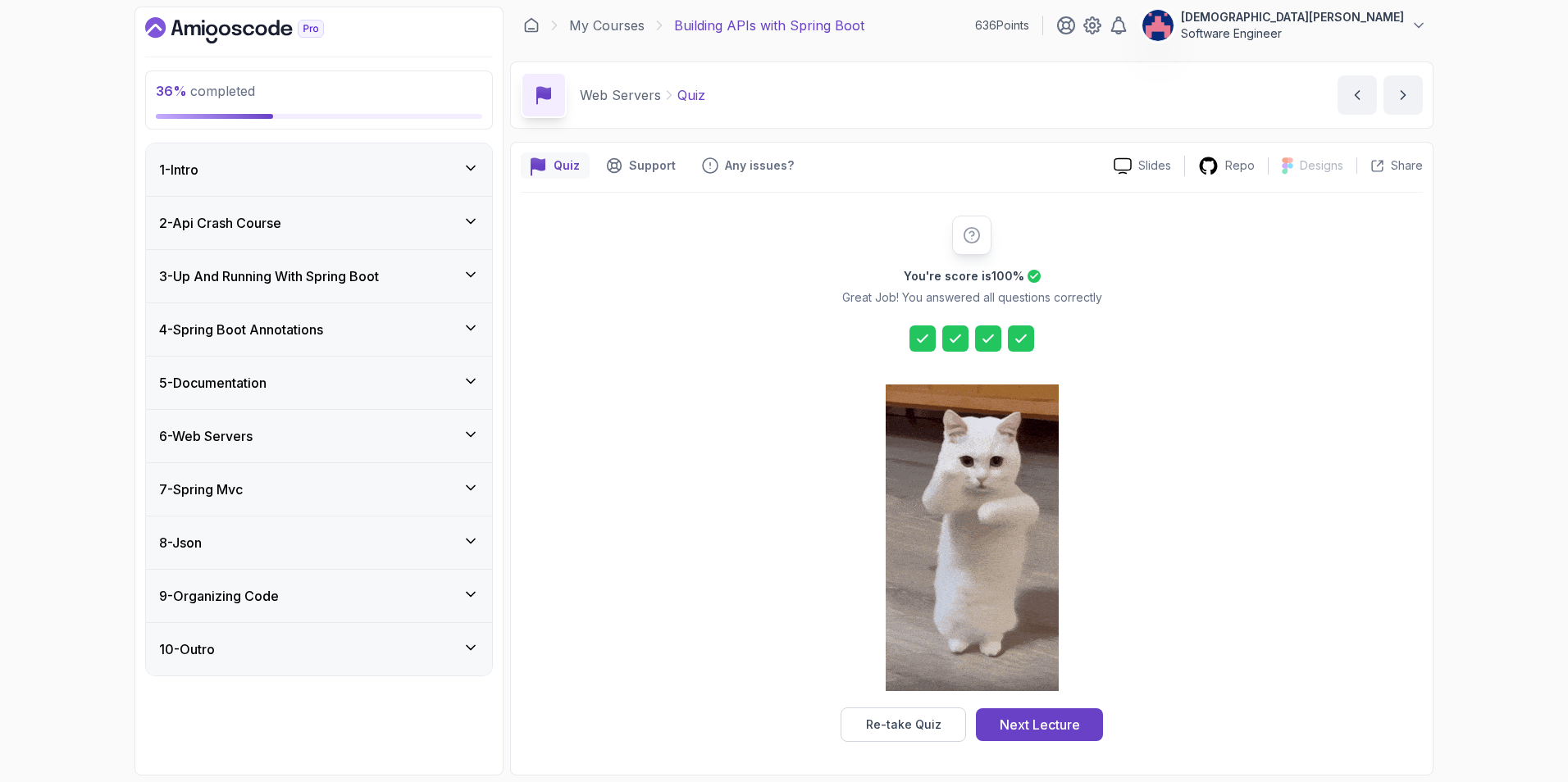
click at [456, 270] on div "3 - Up And Running With Spring Boot" at bounding box center [318, 276] width 319 height 20
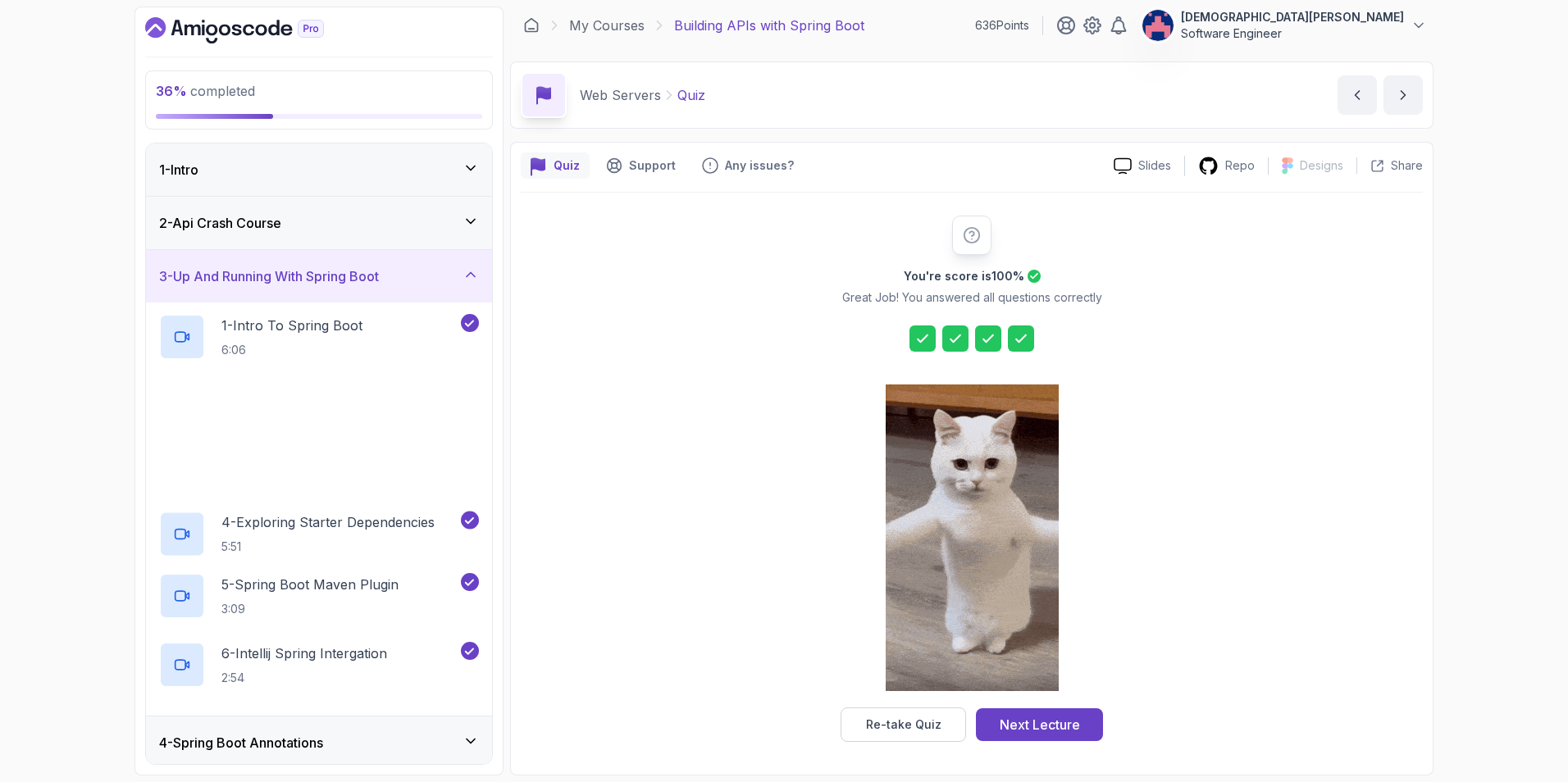
click at [456, 270] on div "3 - Up And Running With Spring Boot" at bounding box center [318, 276] width 319 height 20
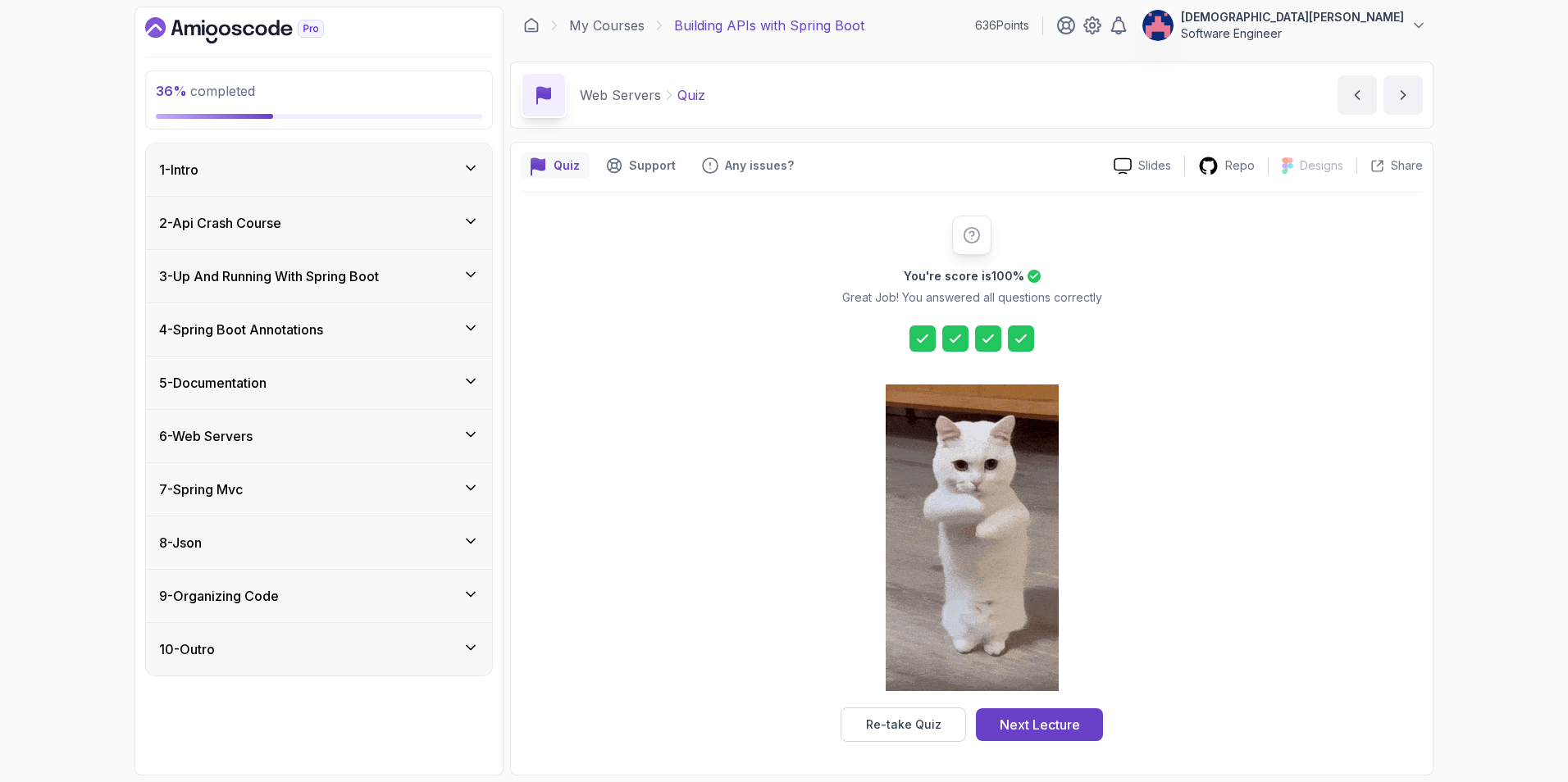
click at [449, 431] on div "6 - Web Servers" at bounding box center [318, 437] width 319 height 20
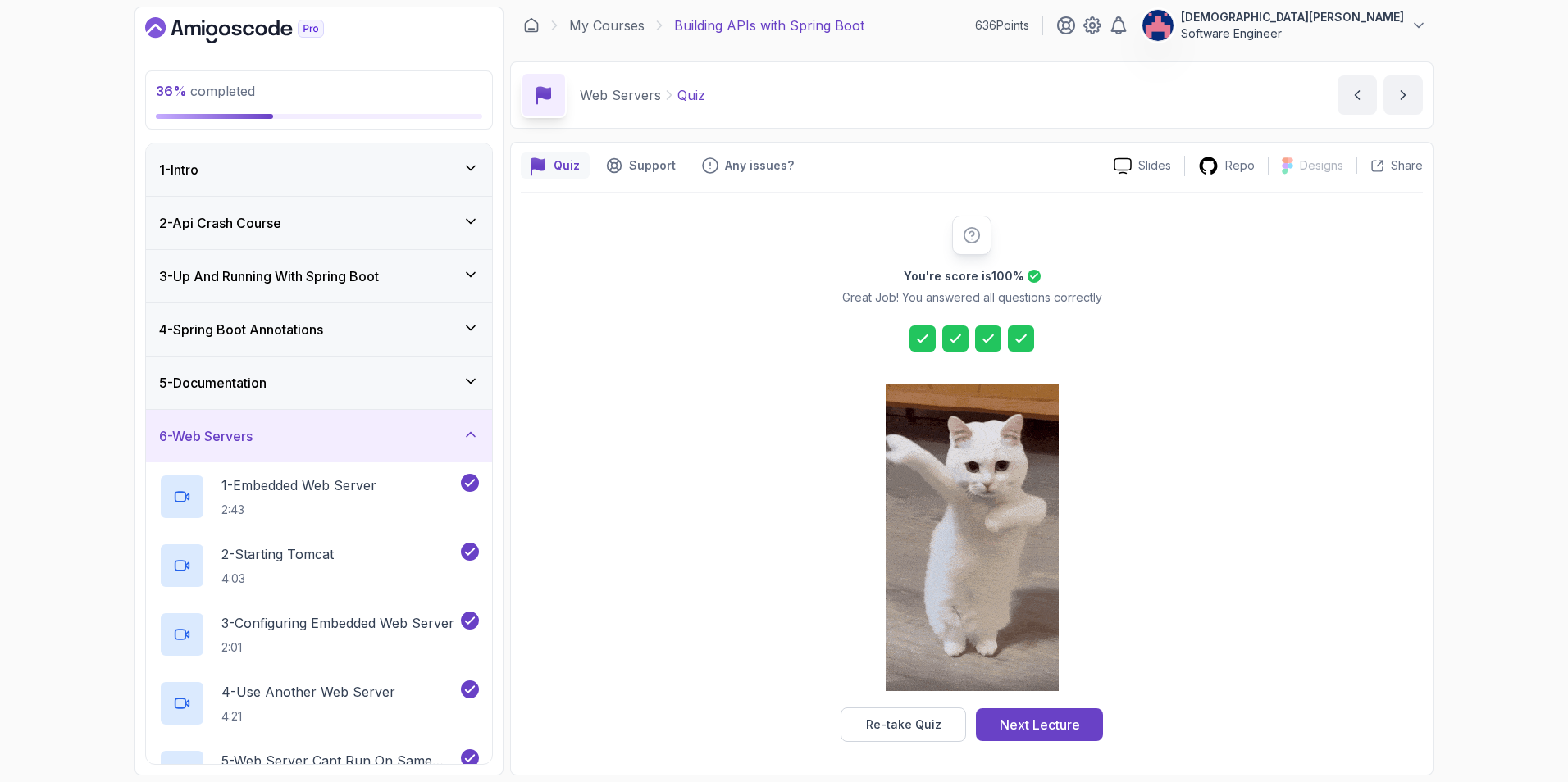
click at [449, 430] on div "6 - Web Servers" at bounding box center [318, 437] width 319 height 20
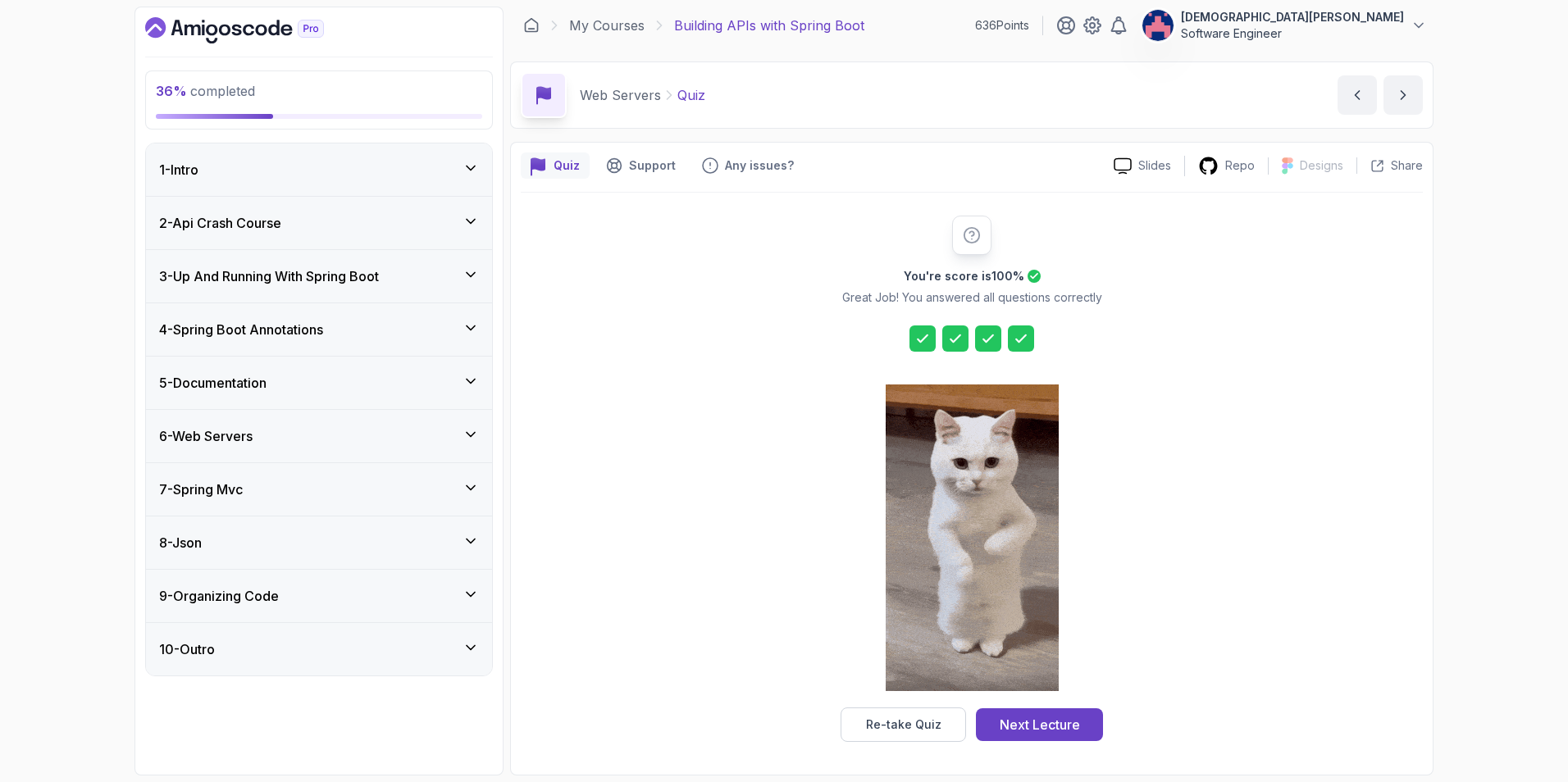
click at [445, 483] on div "7 - Spring Mvc" at bounding box center [318, 490] width 319 height 20
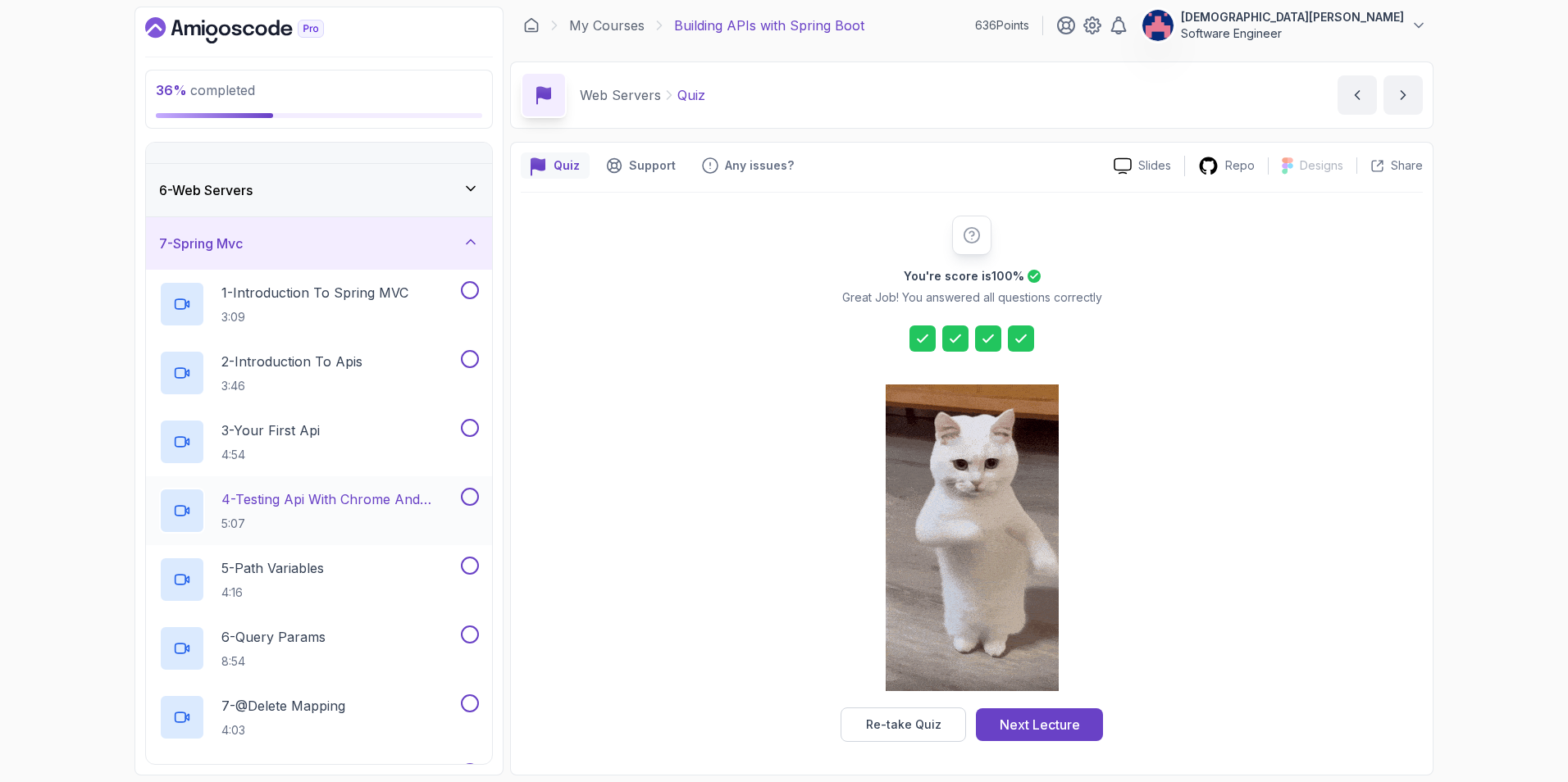
scroll to position [246, 0]
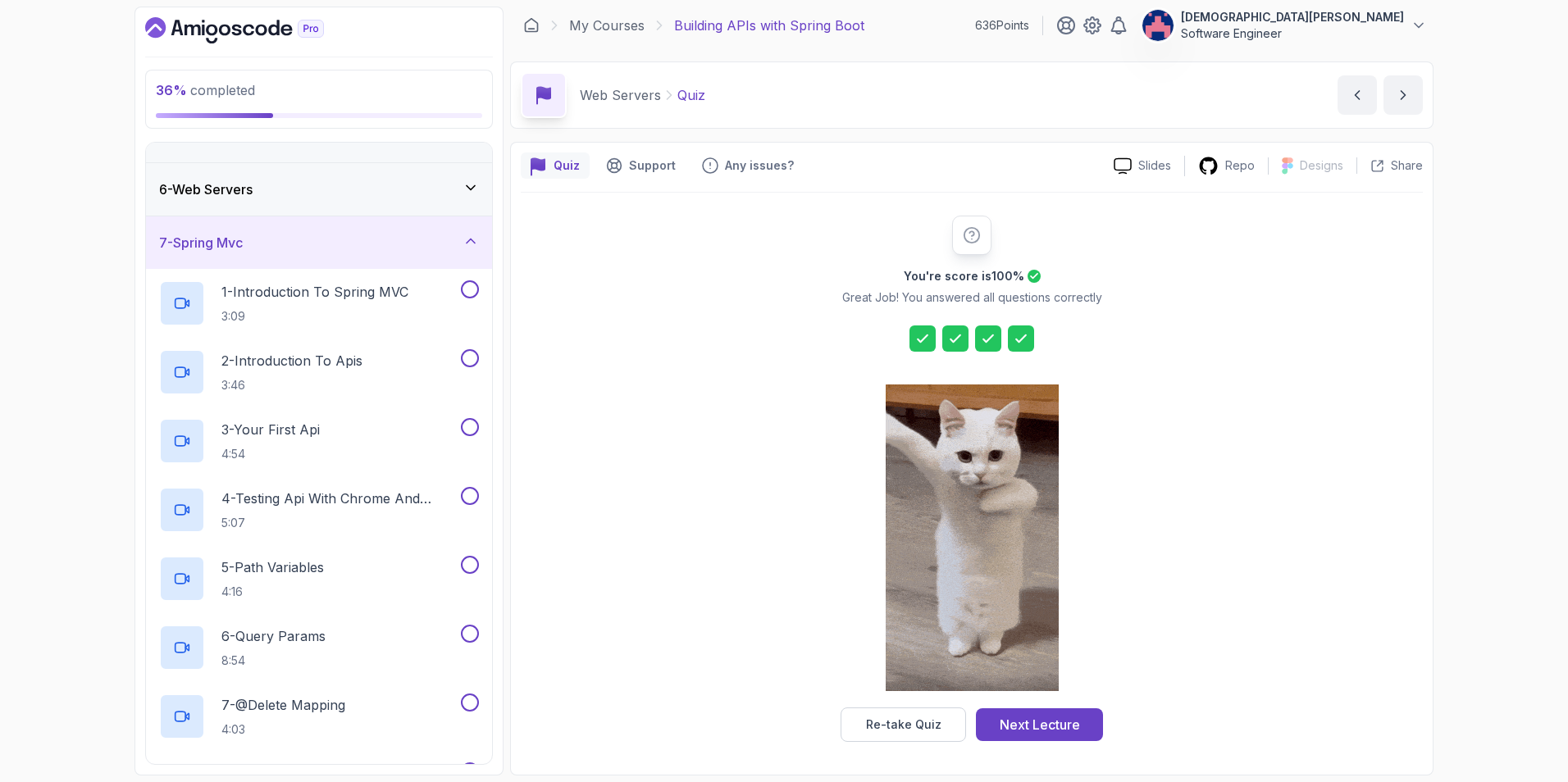
click at [472, 237] on icon at bounding box center [471, 241] width 16 height 16
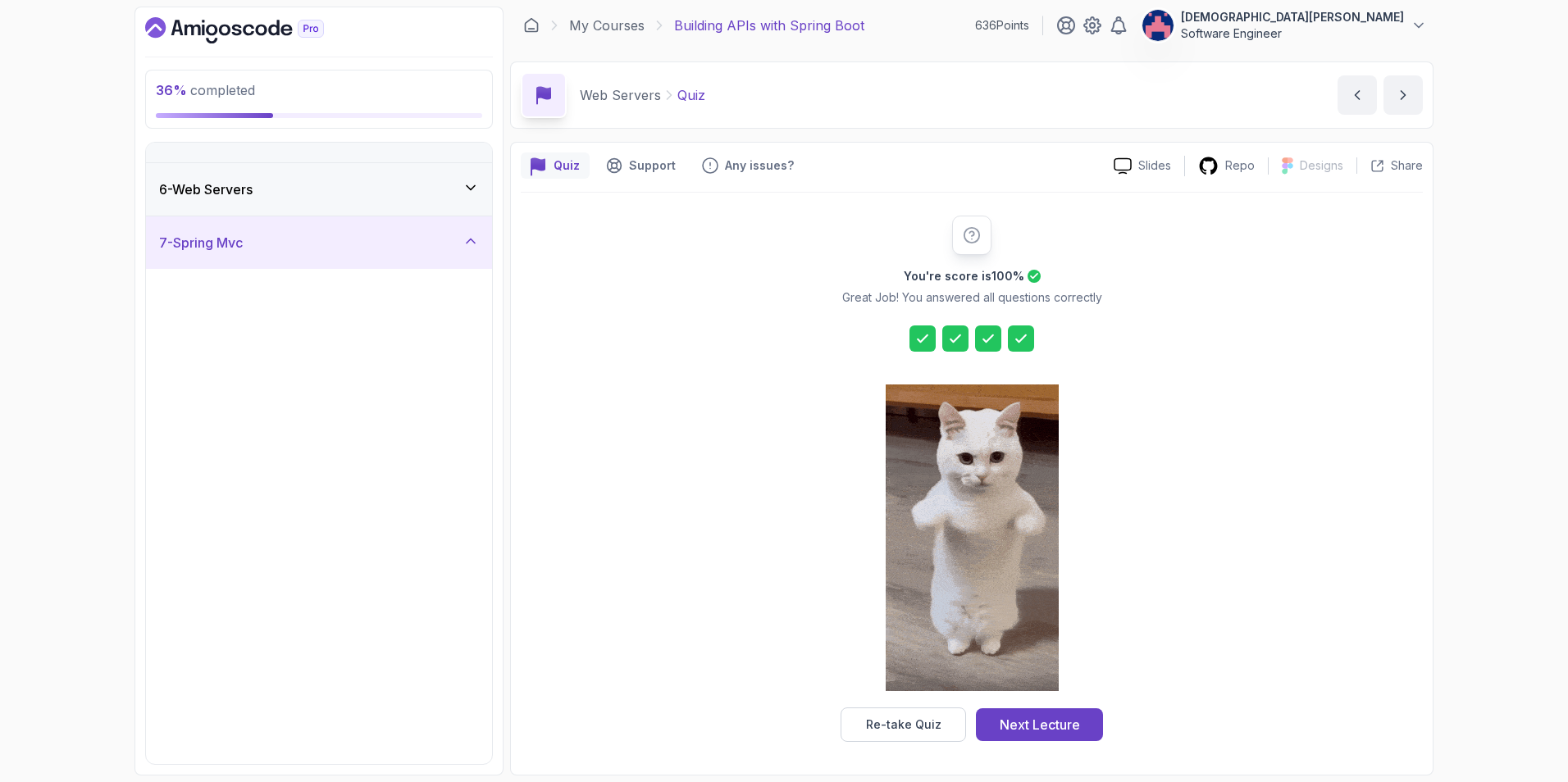
scroll to position [0, 0]
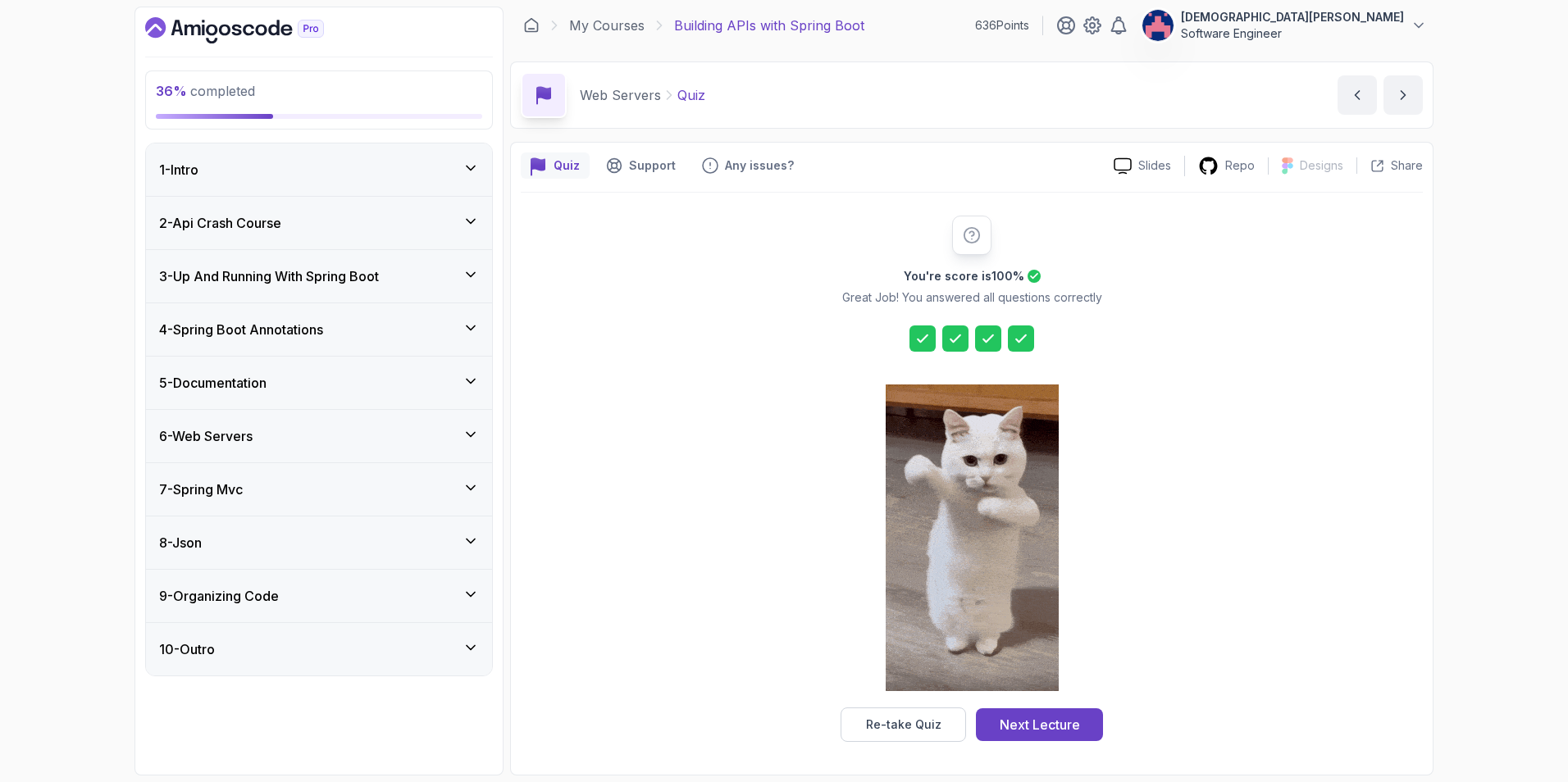
click at [440, 585] on div "9 - Organizing Code" at bounding box center [319, 596] width 346 height 52
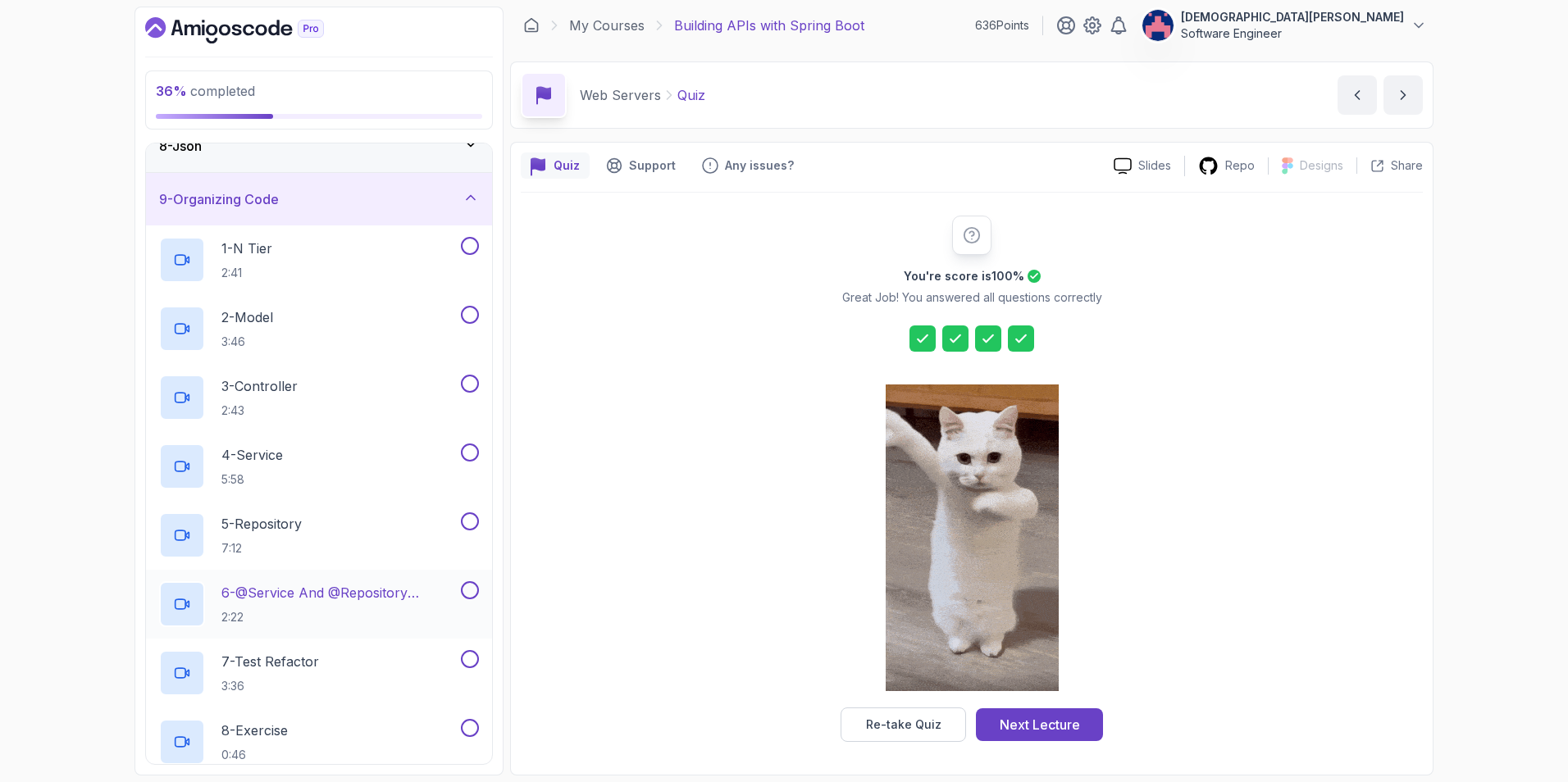
scroll to position [354, 0]
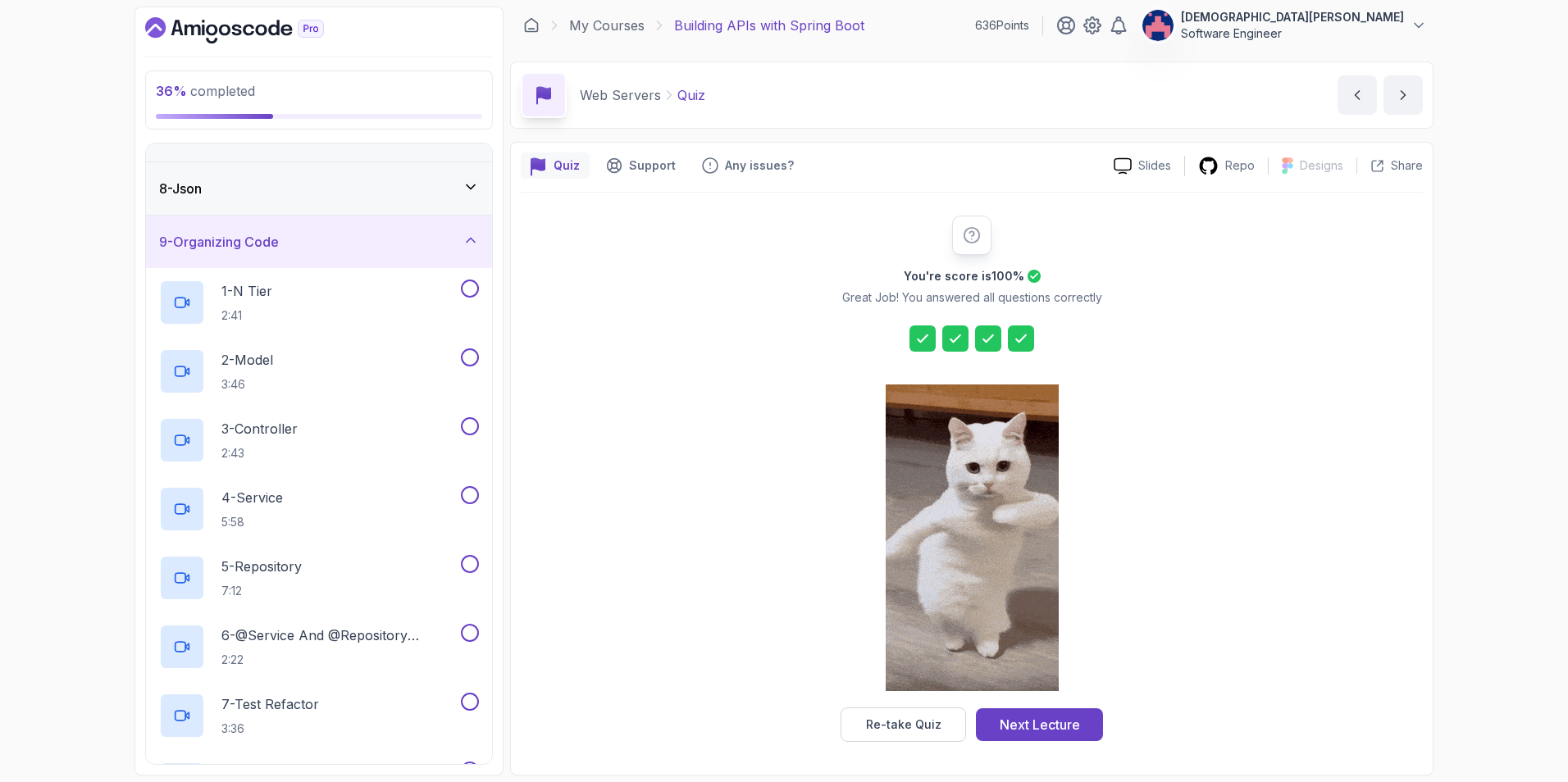
click at [443, 237] on div "9 - Organizing Code" at bounding box center [318, 242] width 319 height 20
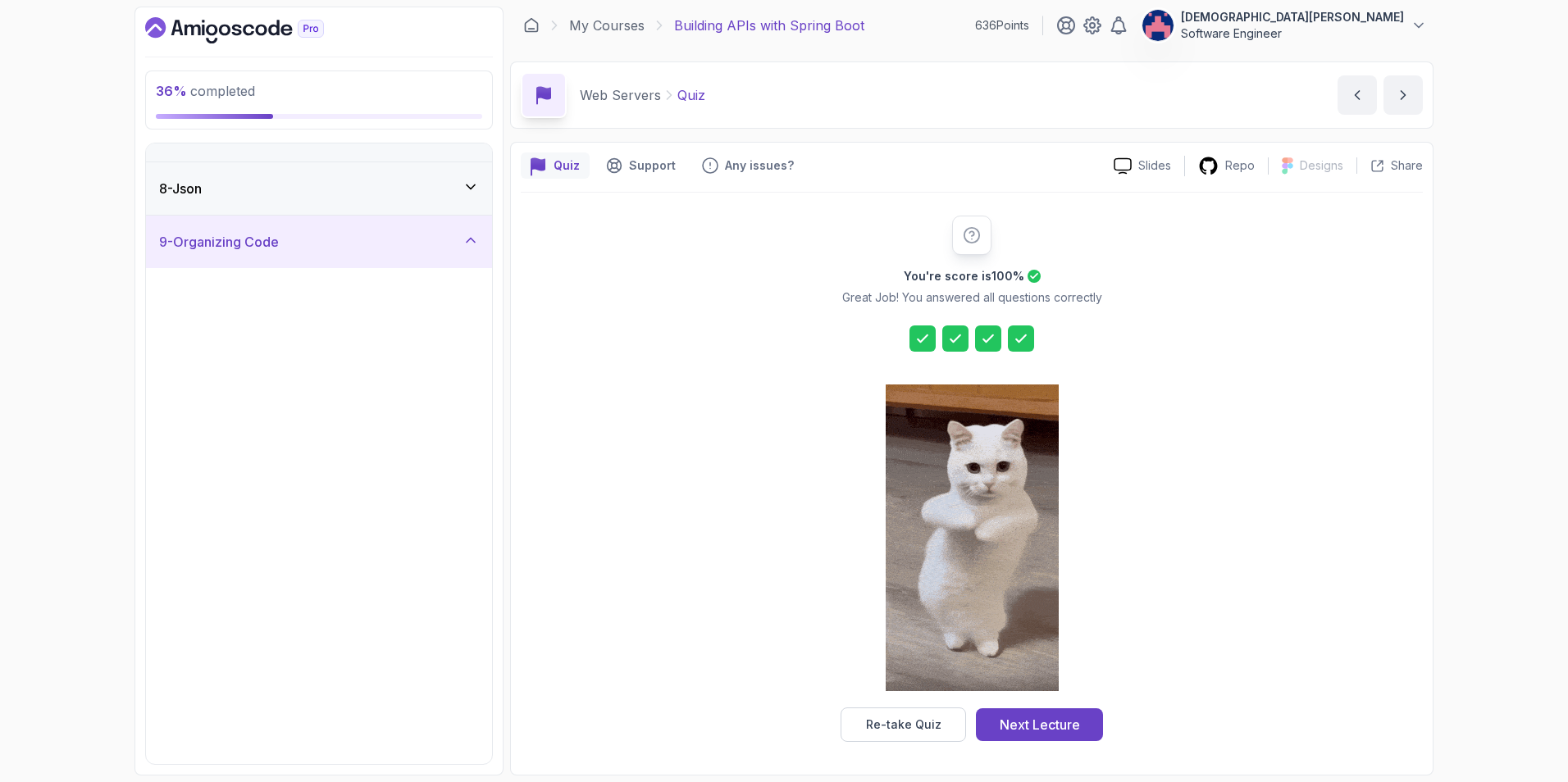
scroll to position [0, 0]
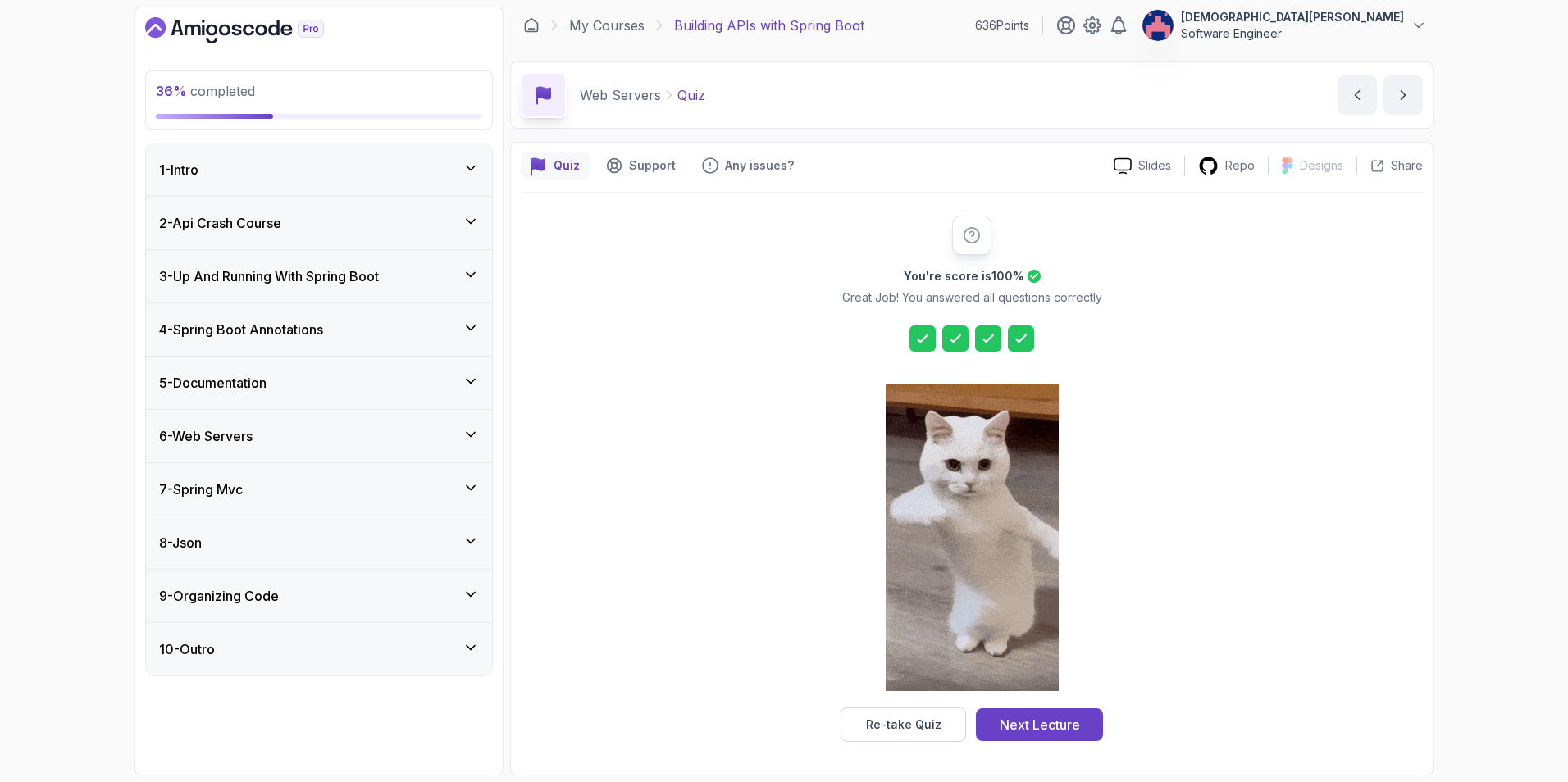
click at [461, 490] on div "7 - Spring Mvc" at bounding box center [318, 490] width 319 height 20
